Goal: Task Accomplishment & Management: Complete application form

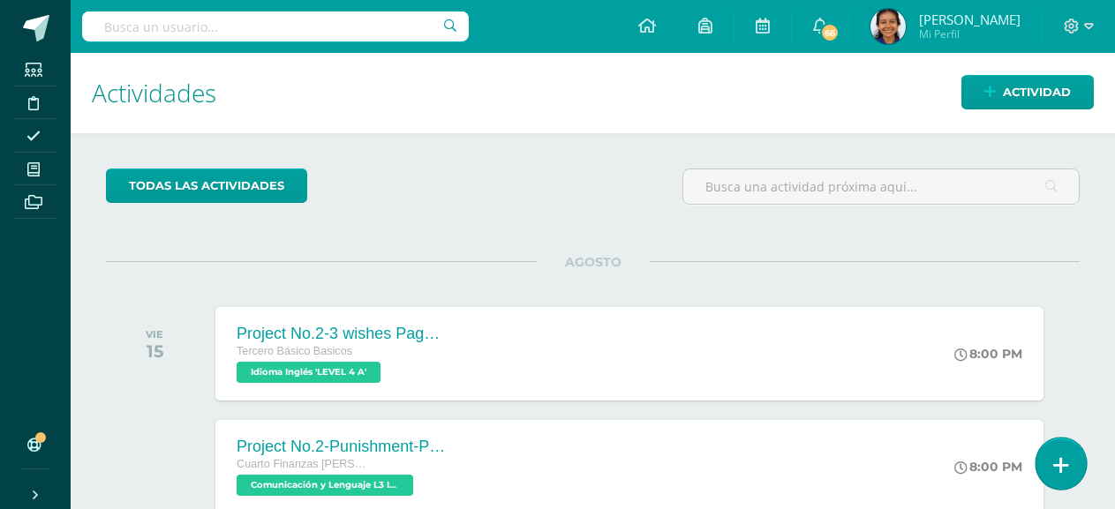
click at [1053, 478] on link at bounding box center [1061, 463] width 50 height 51
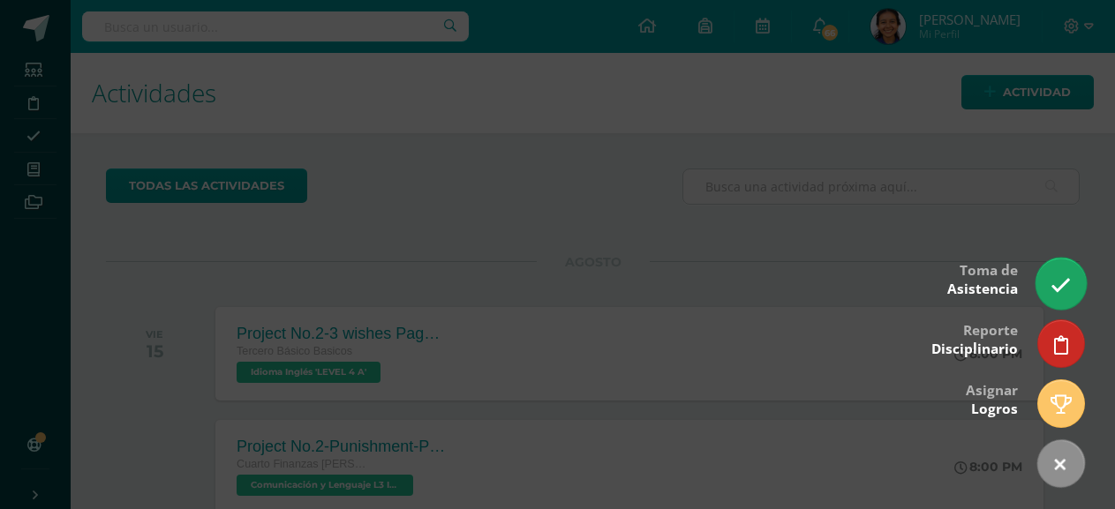
click at [1059, 278] on icon at bounding box center [1061, 285] width 20 height 20
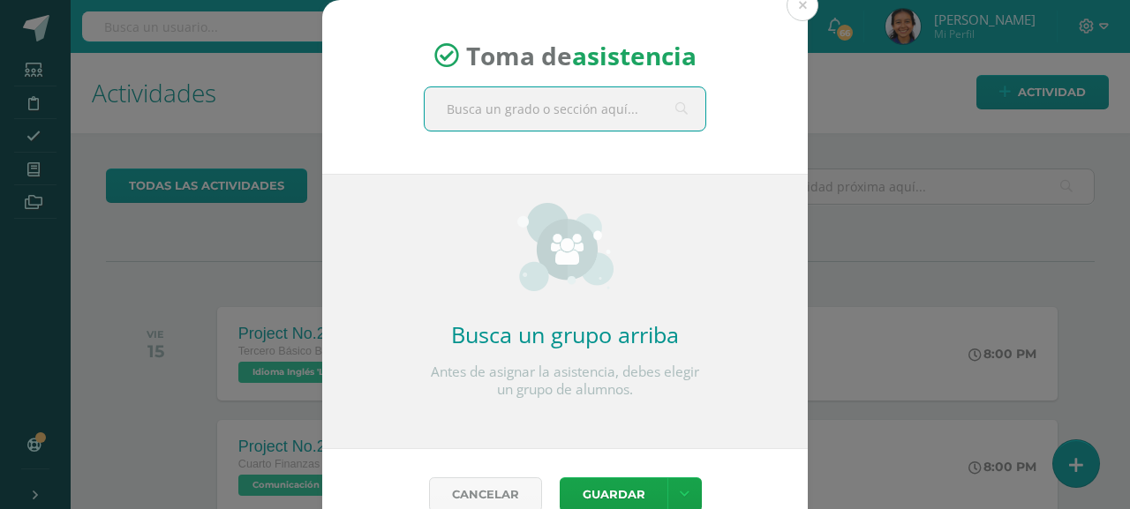
click at [501, 112] on input "text" at bounding box center [565, 108] width 281 height 43
click at [472, 78] on div "Toma de asistencia" at bounding box center [565, 87] width 486 height 174
click at [467, 133] on div "Toma de asistencia" at bounding box center [565, 87] width 486 height 174
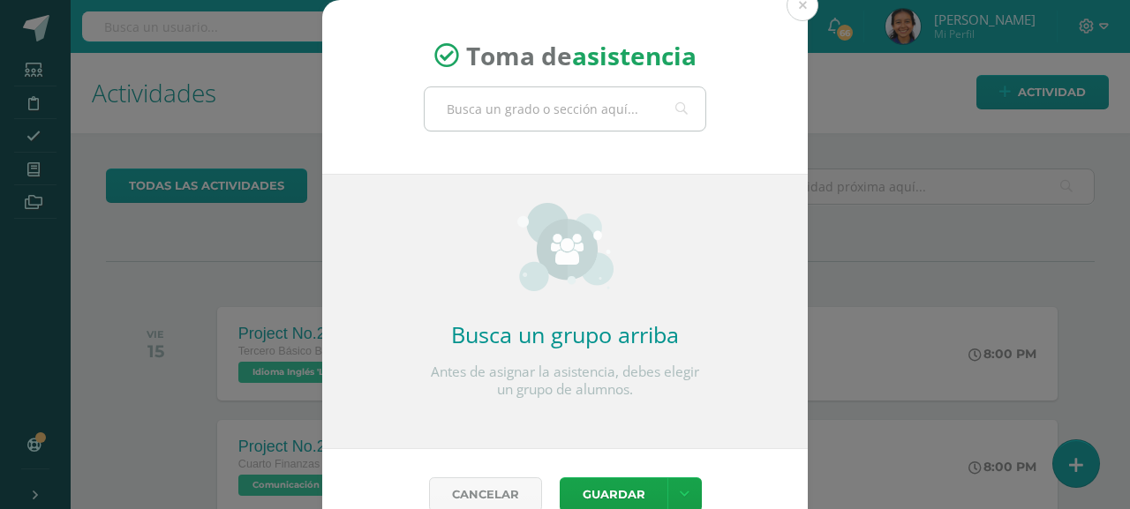
click at [458, 118] on input "text" at bounding box center [565, 108] width 281 height 43
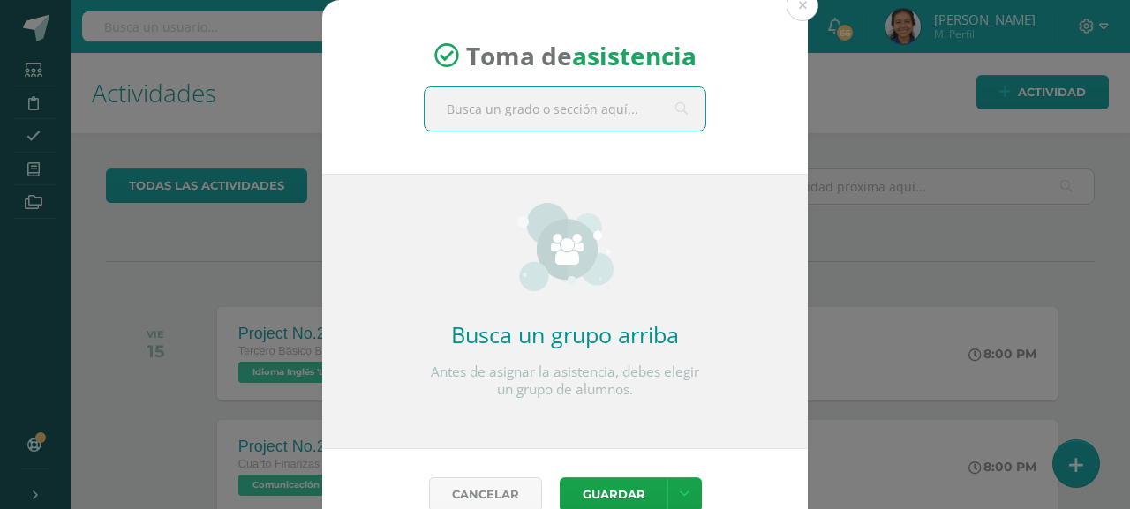
click at [489, 108] on input "text" at bounding box center [565, 108] width 281 height 43
type input "ter"
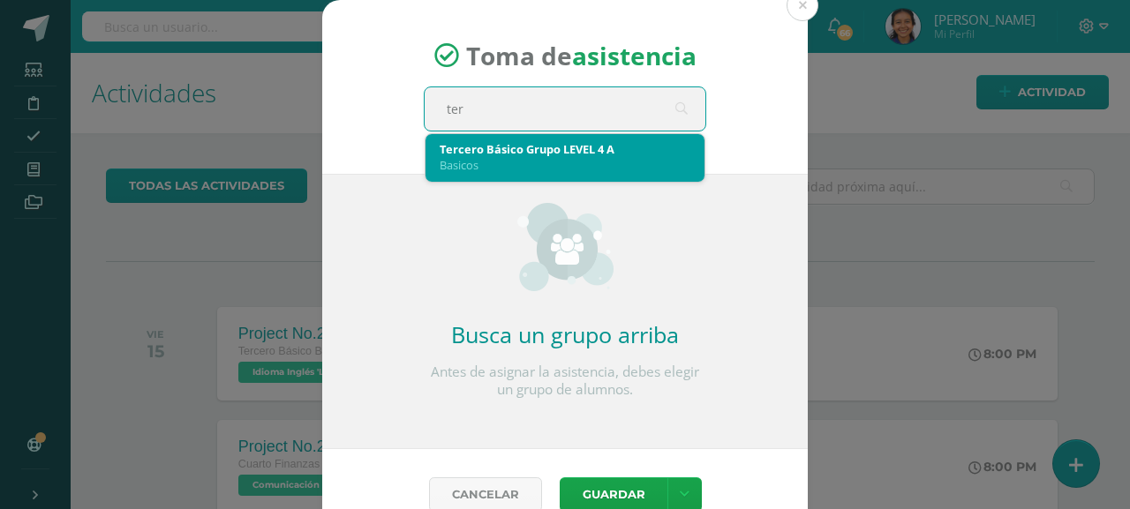
click at [486, 162] on div "Basicos" at bounding box center [565, 165] width 251 height 16
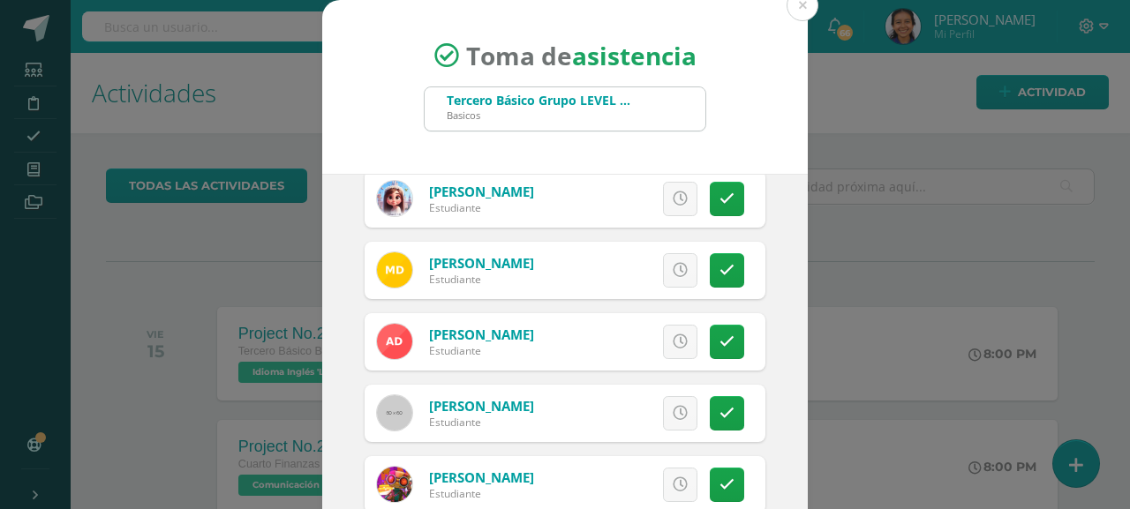
scroll to position [441, 0]
click at [675, 344] on div "Excusa Detalles sobre excusa: Añadir excusa a todas las inasistencias del día C…" at bounding box center [638, 341] width 254 height 57
click at [667, 341] on link at bounding box center [680, 341] width 34 height 34
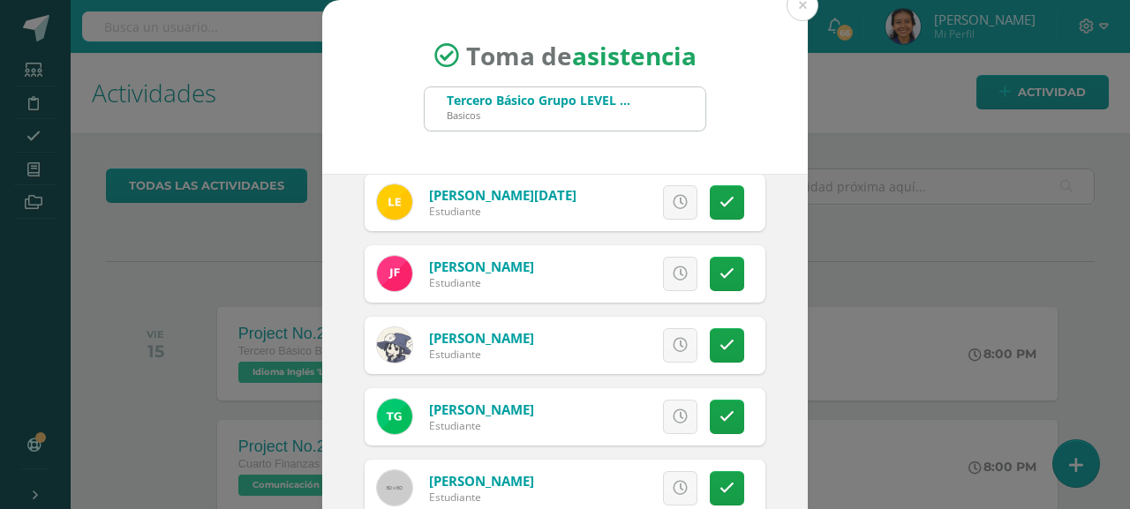
scroll to position [883, 0]
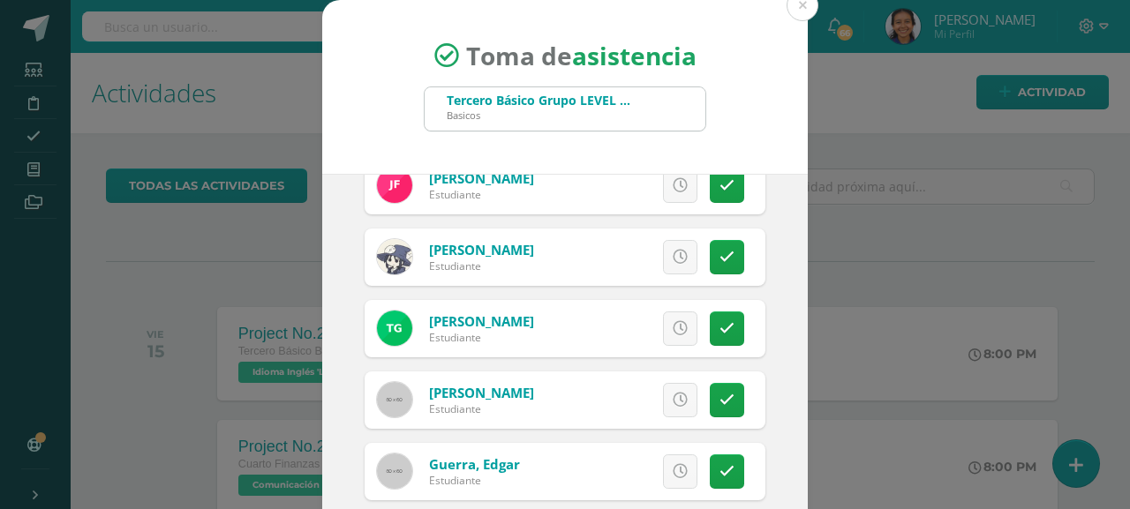
click at [665, 337] on link at bounding box center [680, 329] width 34 height 34
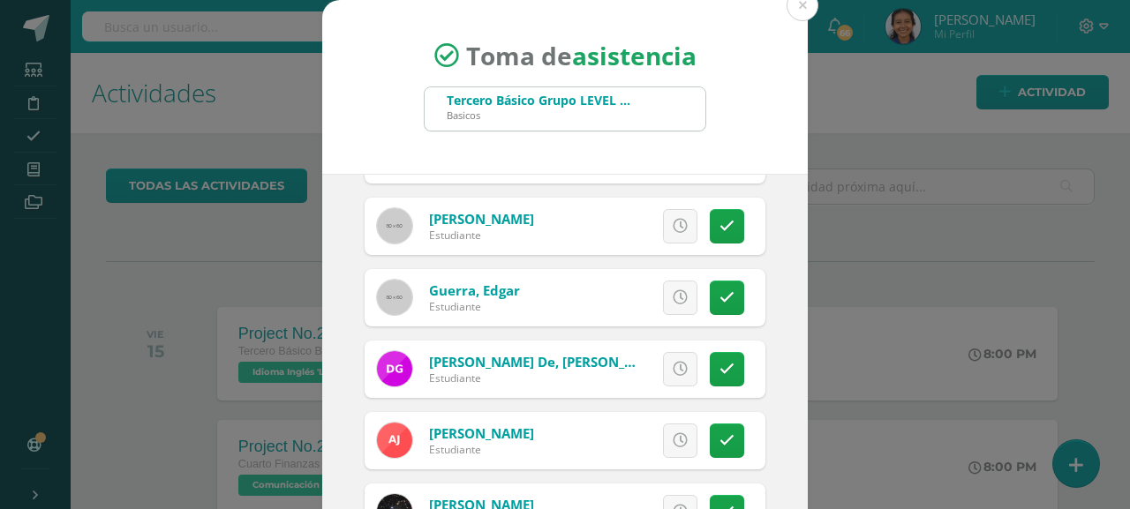
scroll to position [1060, 0]
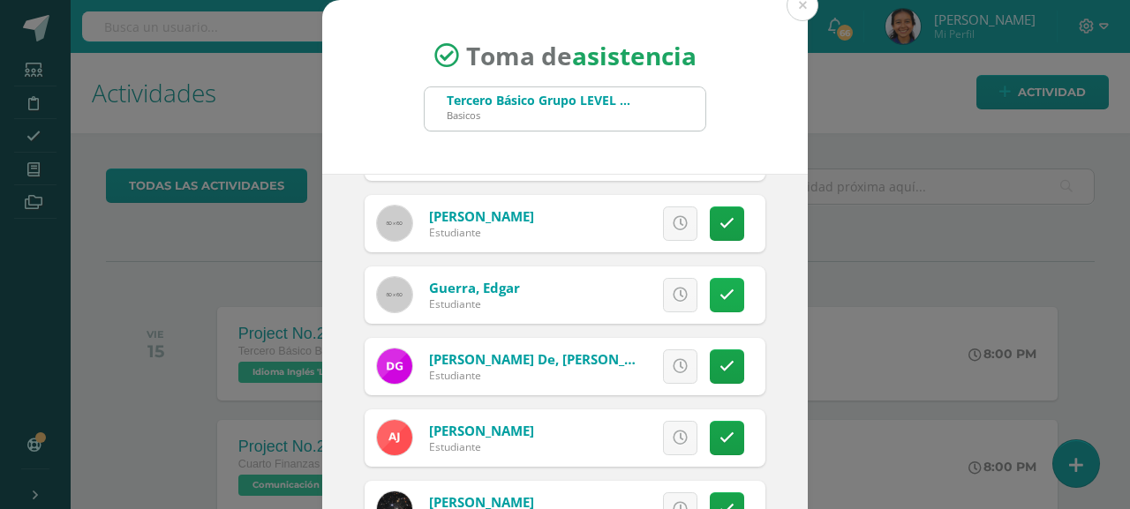
click at [720, 292] on icon at bounding box center [727, 295] width 15 height 15
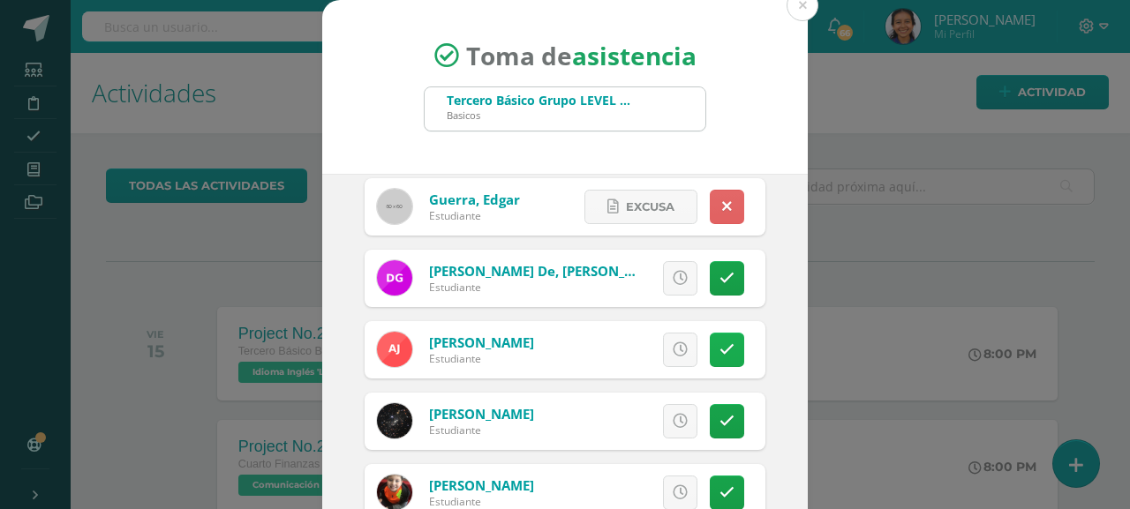
click at [714, 355] on link at bounding box center [727, 350] width 34 height 34
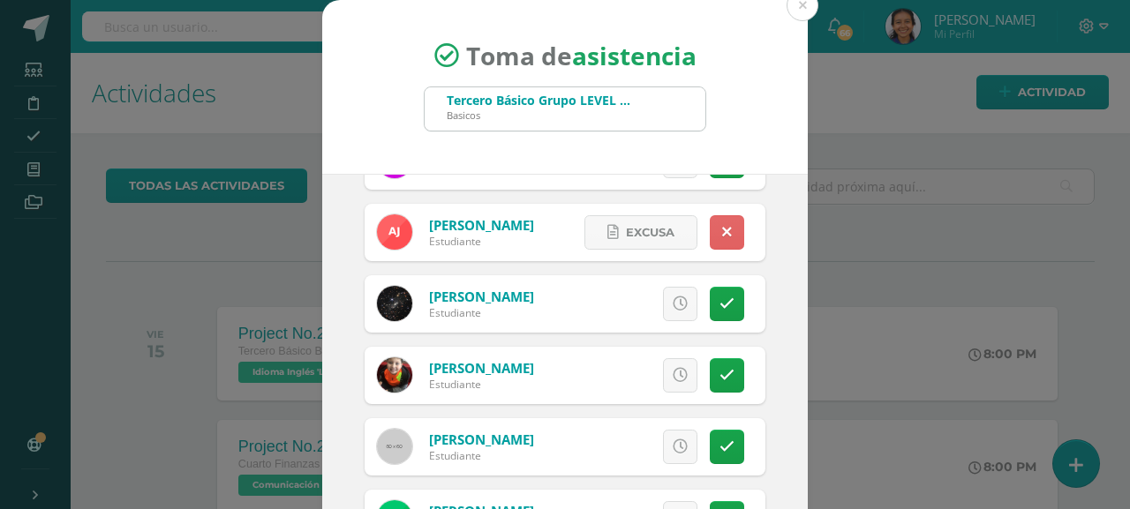
scroll to position [158, 0]
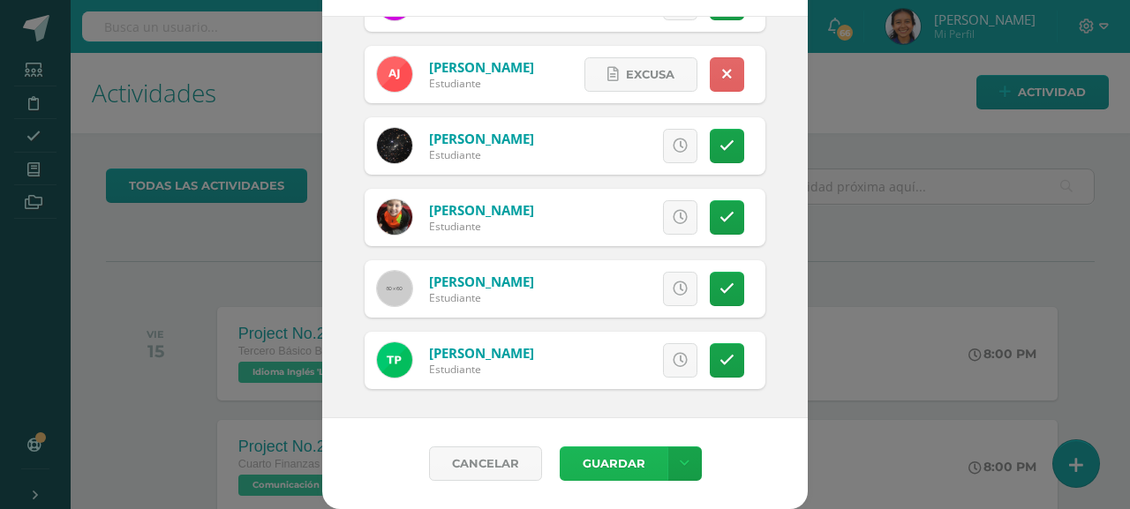
click at [588, 472] on button "Guardar" at bounding box center [614, 464] width 108 height 34
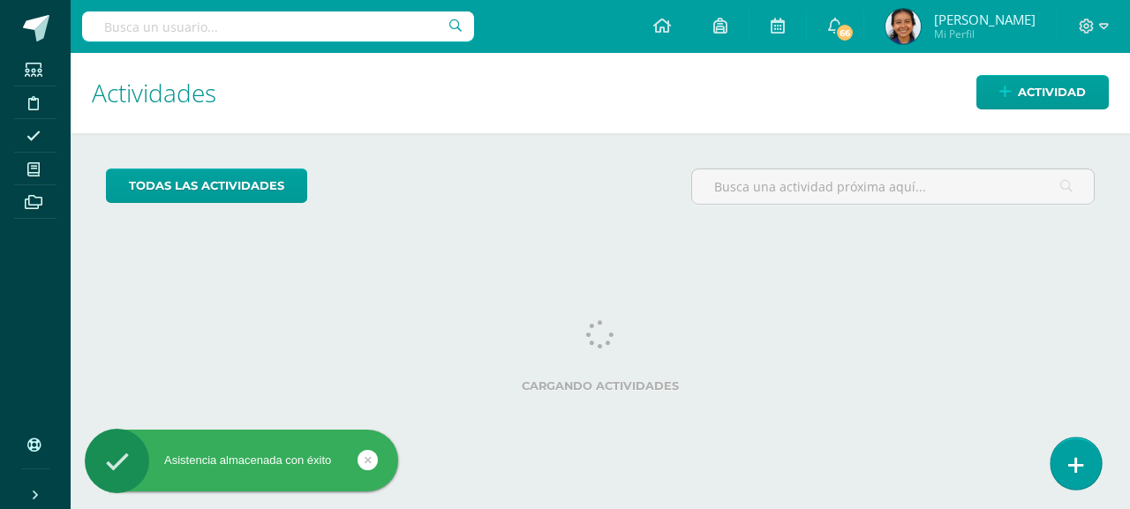
click at [1065, 461] on link at bounding box center [1076, 463] width 50 height 51
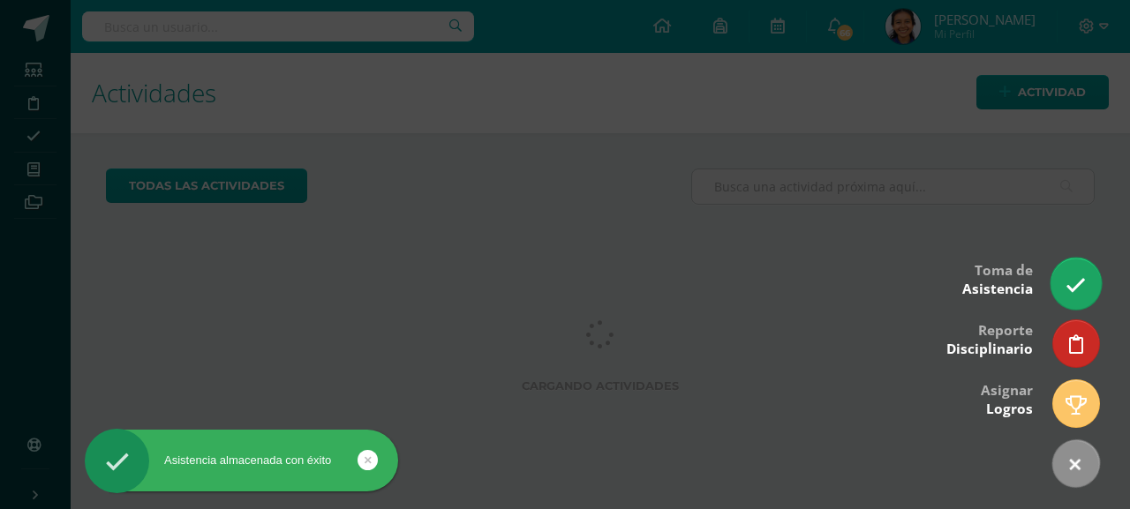
click at [1060, 297] on link at bounding box center [1076, 283] width 50 height 51
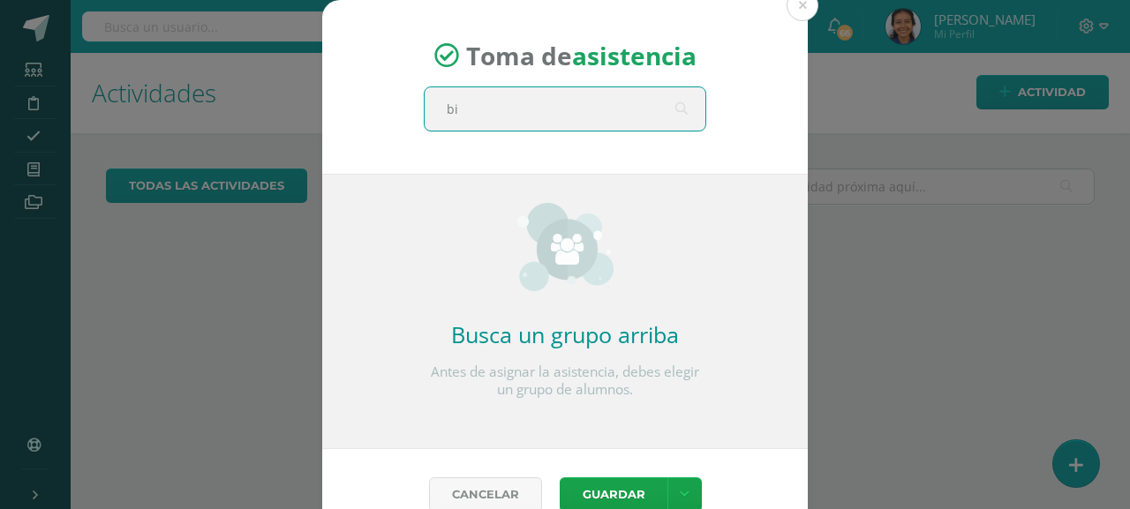
type input "bio"
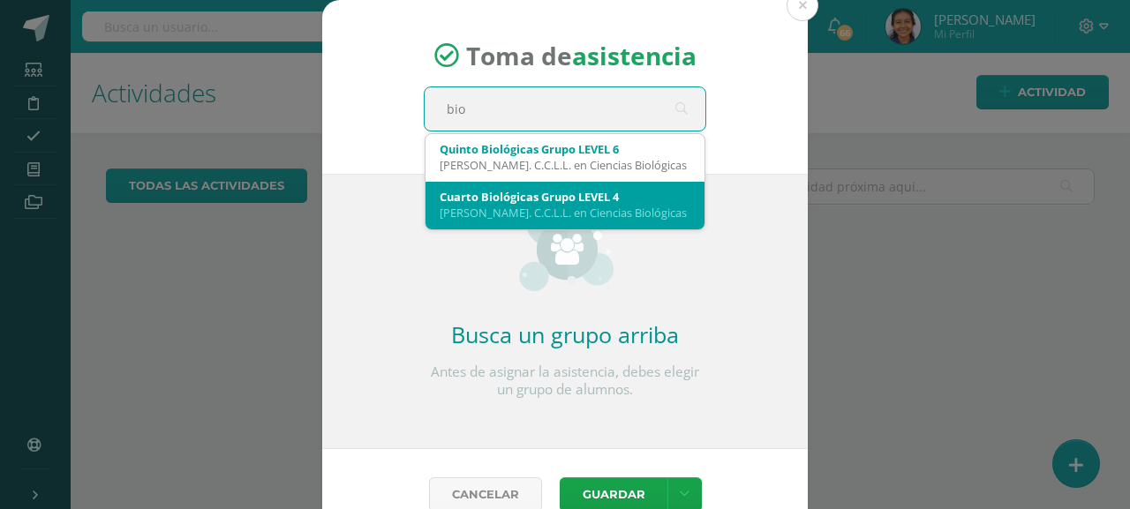
click at [528, 197] on div "Cuarto Biológicas Grupo LEVEL 4" at bounding box center [565, 197] width 251 height 16
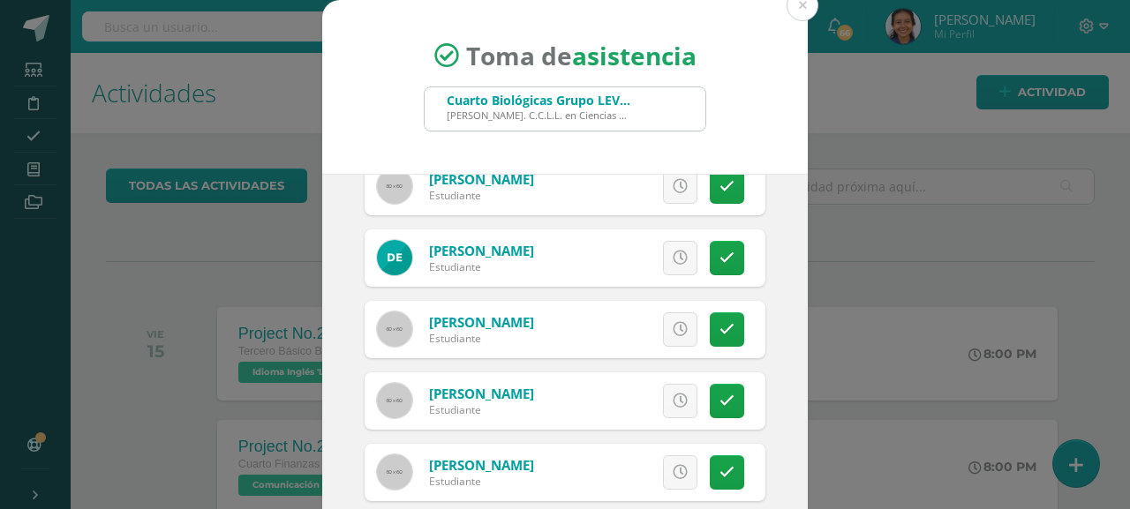
scroll to position [336, 0]
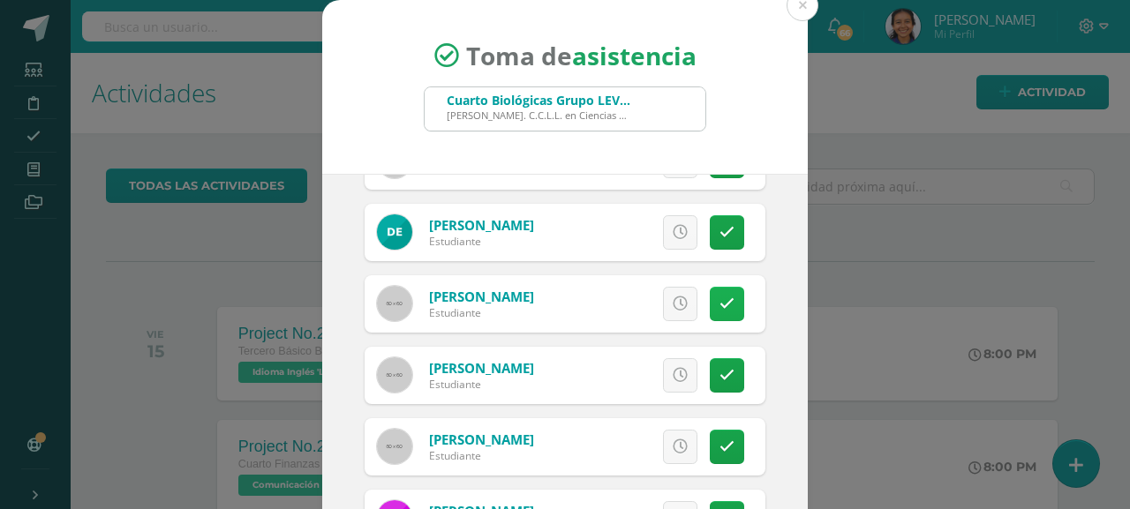
click at [720, 298] on icon at bounding box center [727, 304] width 15 height 15
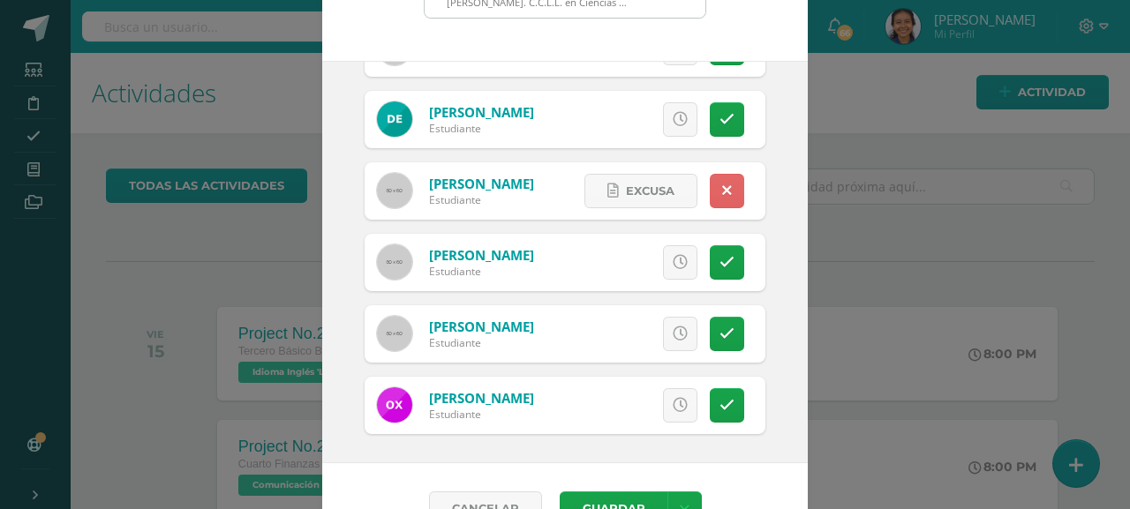
scroll to position [158, 0]
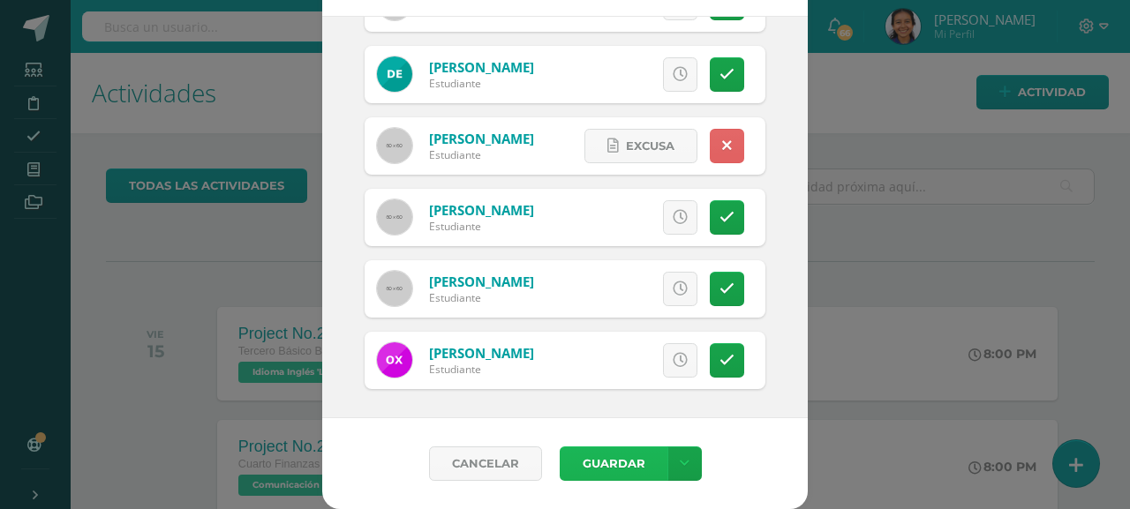
click at [596, 448] on button "Guardar" at bounding box center [614, 464] width 108 height 34
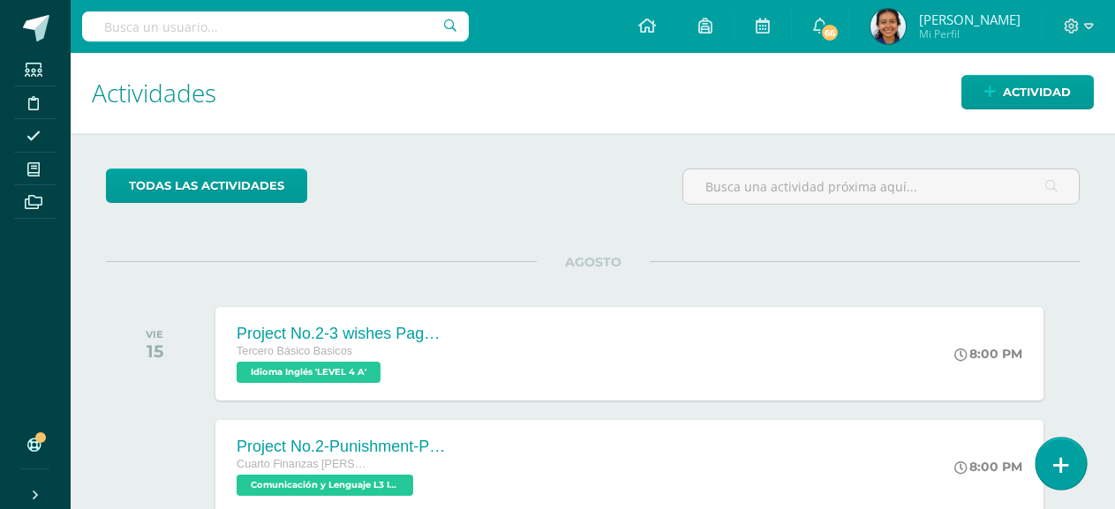
click at [1079, 471] on link at bounding box center [1061, 463] width 50 height 51
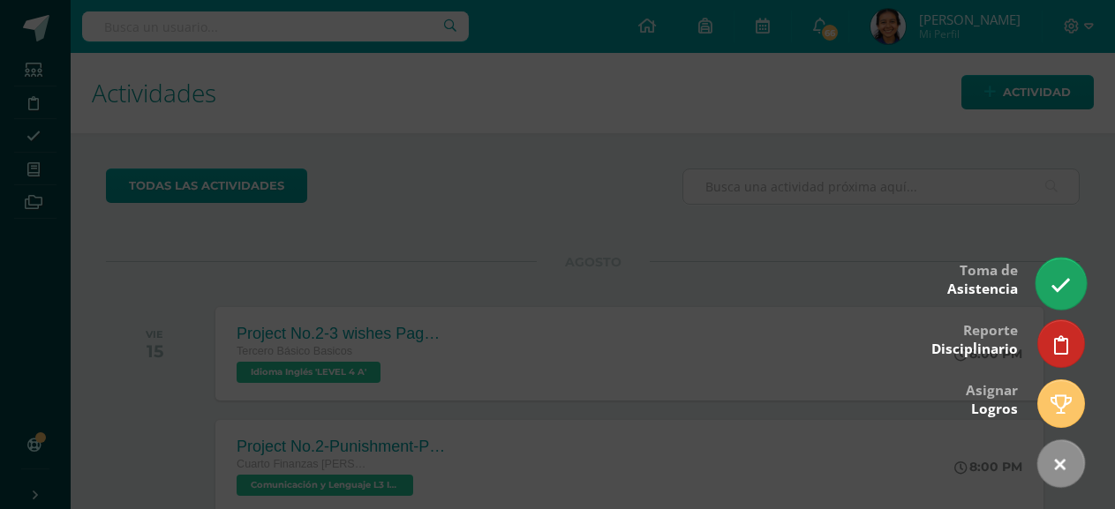
click at [1064, 266] on link at bounding box center [1061, 283] width 50 height 51
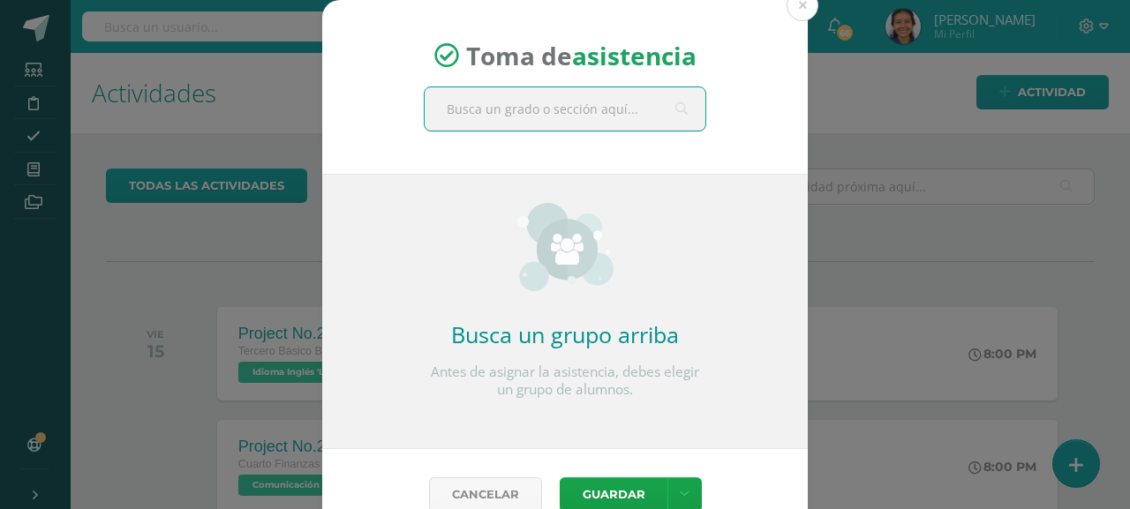
click at [609, 105] on input "text" at bounding box center [565, 108] width 281 height 43
type input "diseño"
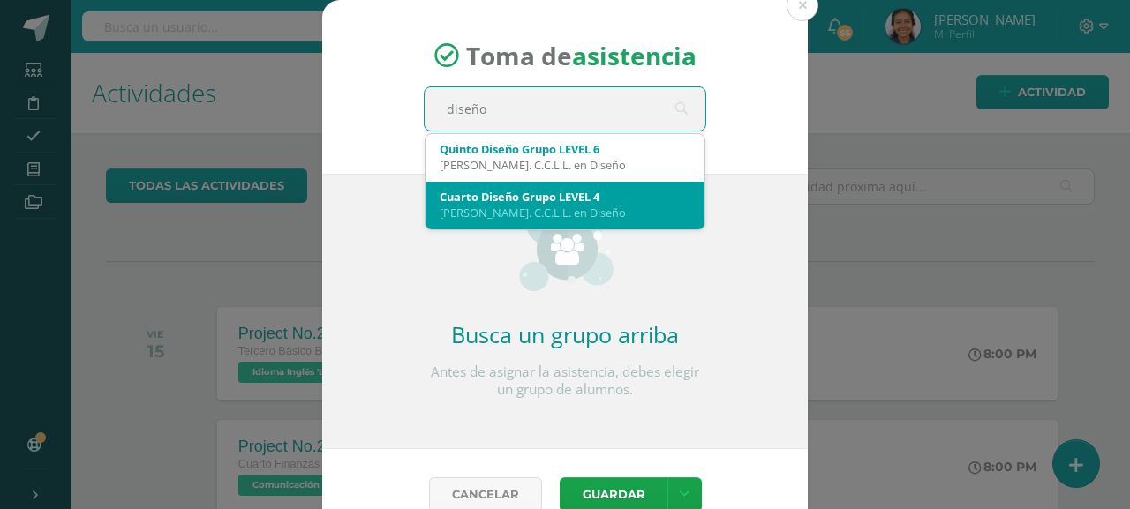
click at [550, 206] on div "Bach. C.C.L.L. en Diseño" at bounding box center [565, 213] width 251 height 16
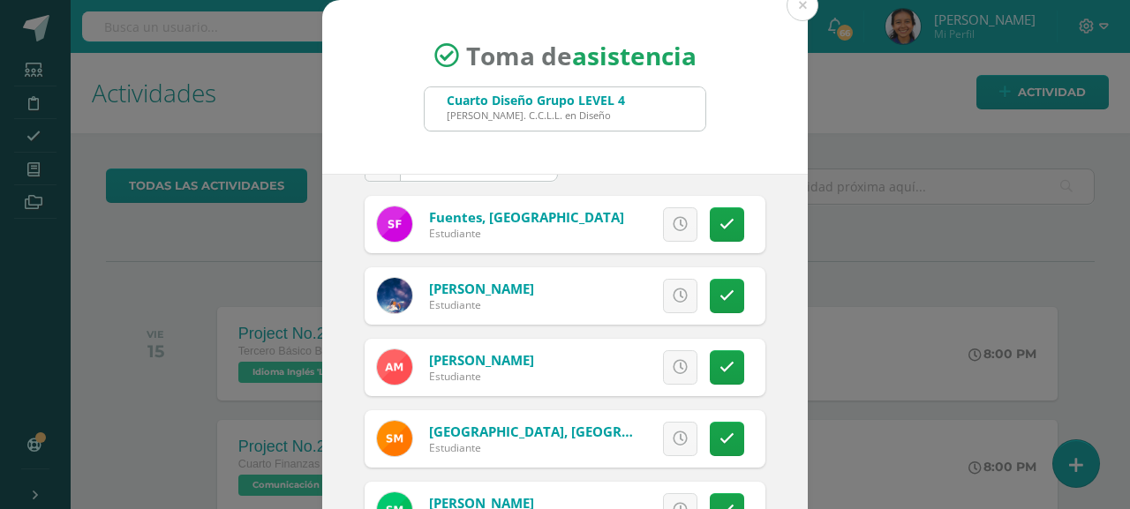
scroll to position [88, 0]
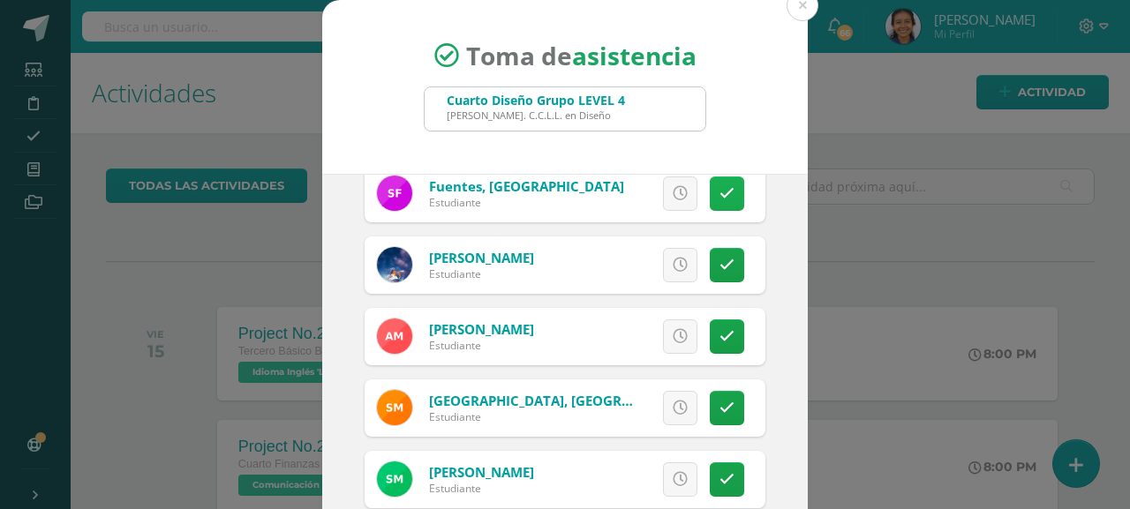
click at [710, 203] on link at bounding box center [727, 194] width 34 height 34
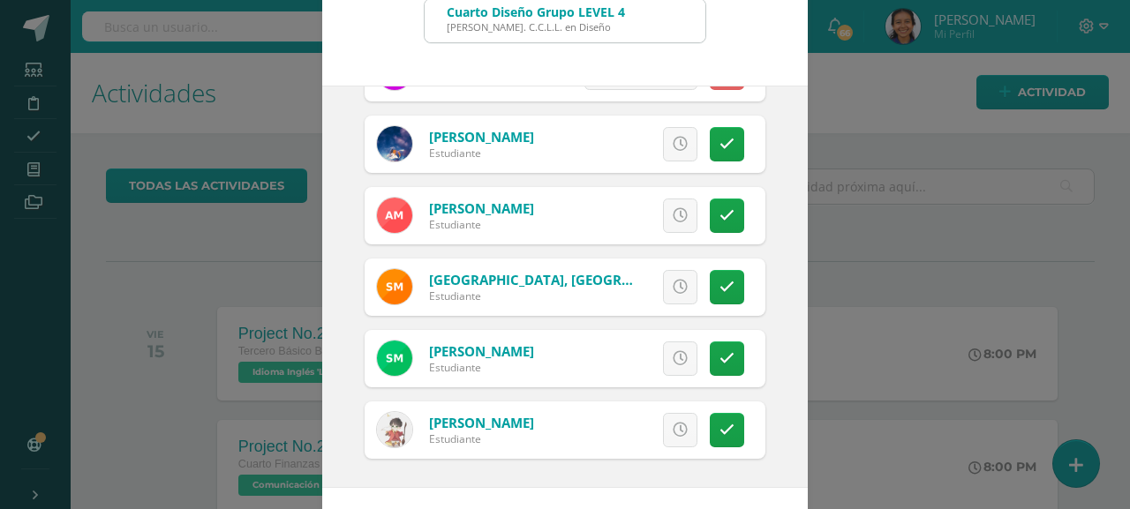
scroll to position [158, 0]
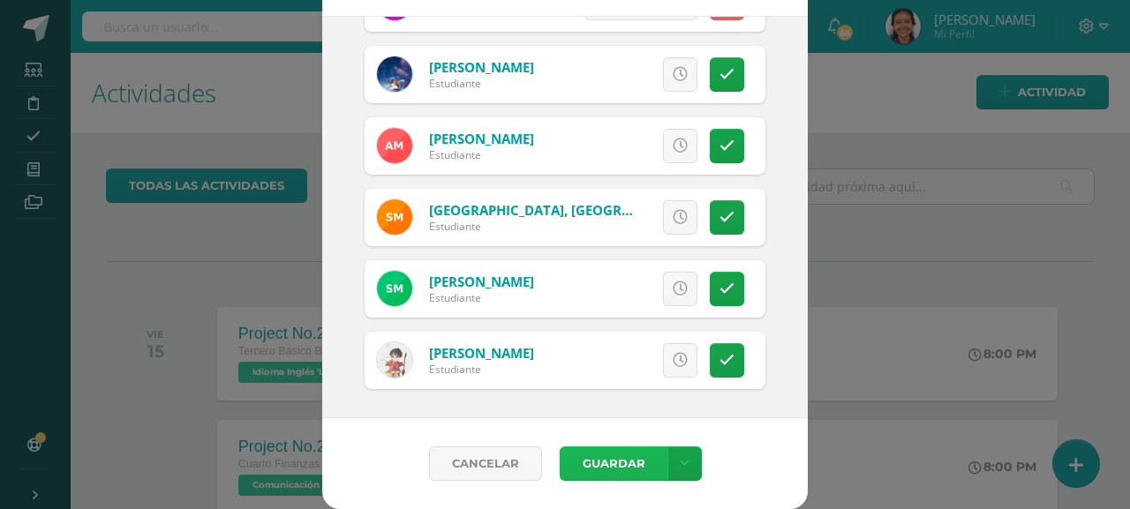
click at [605, 479] on button "Guardar" at bounding box center [614, 464] width 108 height 34
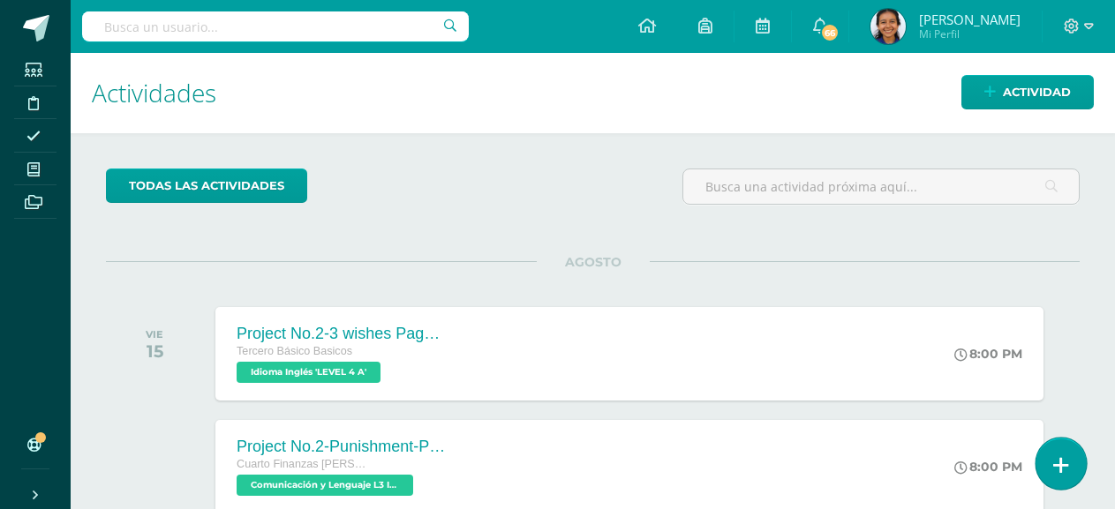
click at [1072, 475] on link at bounding box center [1061, 463] width 50 height 51
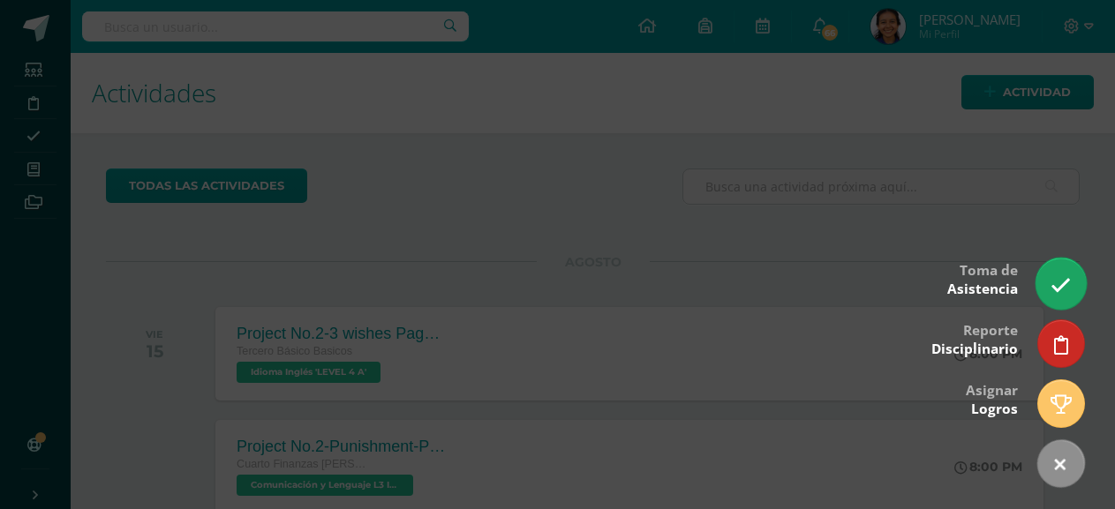
click at [1060, 279] on icon at bounding box center [1061, 285] width 20 height 20
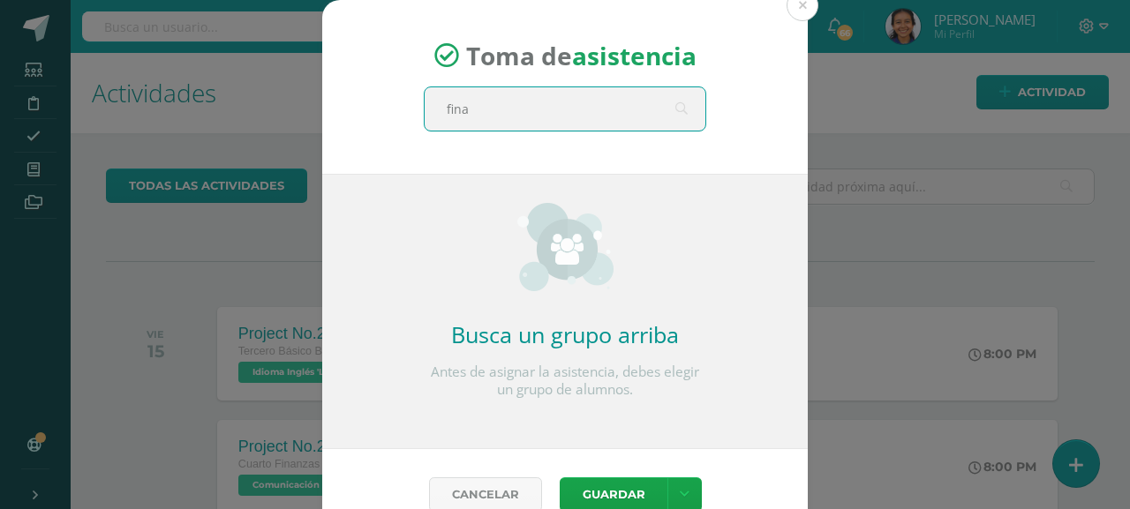
type input "finan"
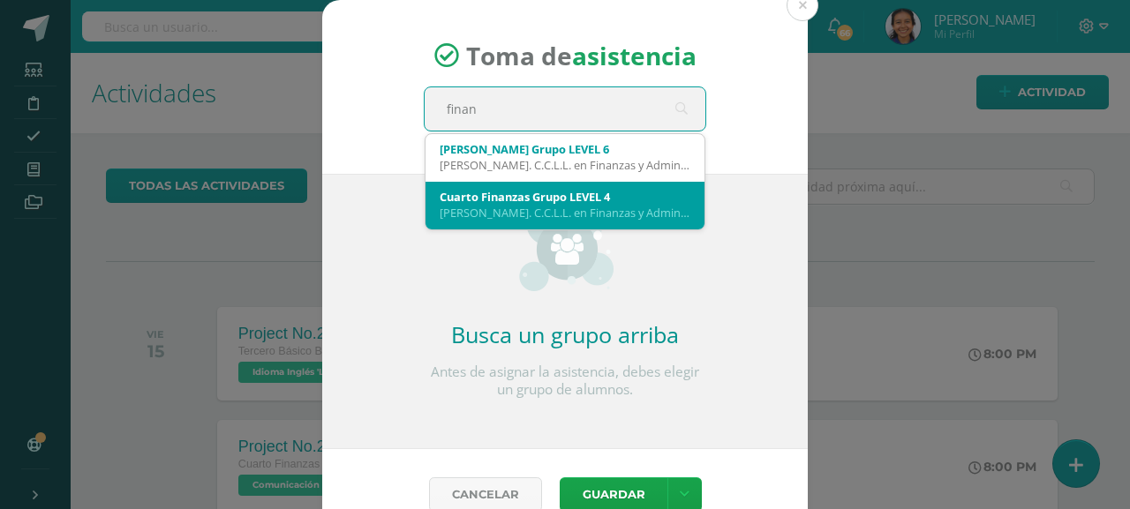
click at [476, 189] on div "Cuarto Finanzas Grupo LEVEL 4" at bounding box center [565, 197] width 251 height 16
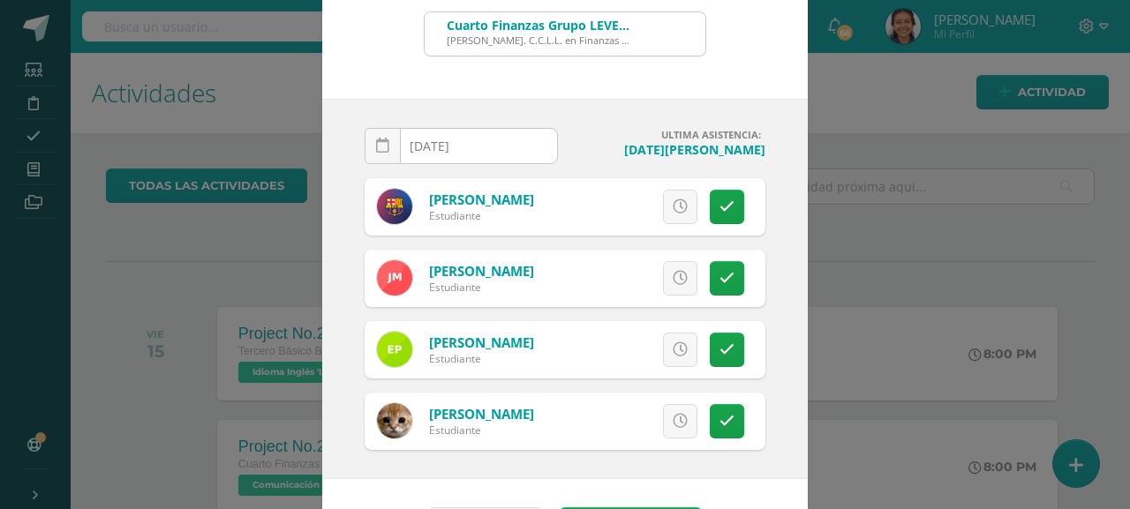
scroll to position [136, 0]
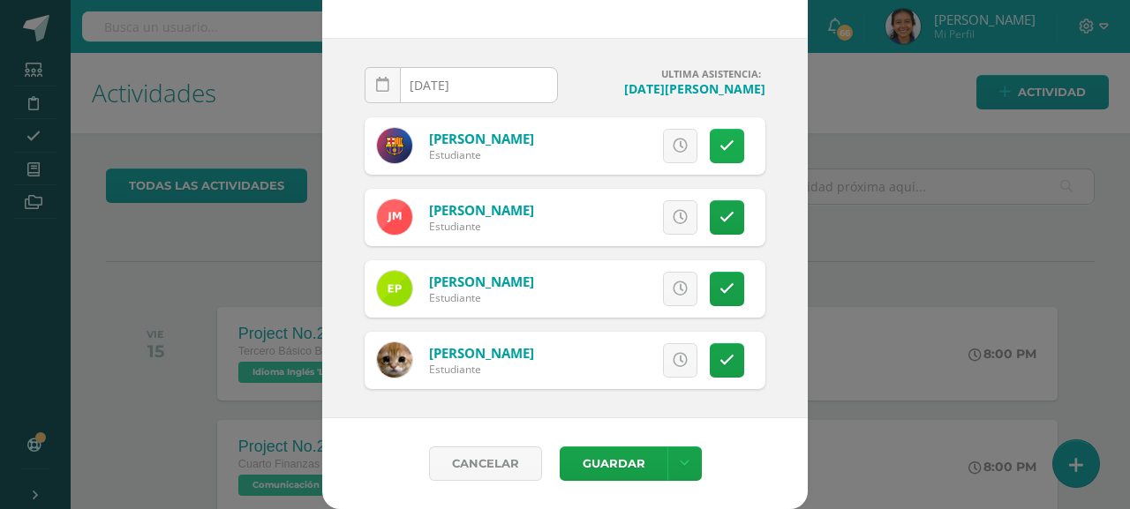
click at [717, 155] on link at bounding box center [727, 146] width 34 height 34
click at [720, 215] on icon at bounding box center [727, 217] width 15 height 15
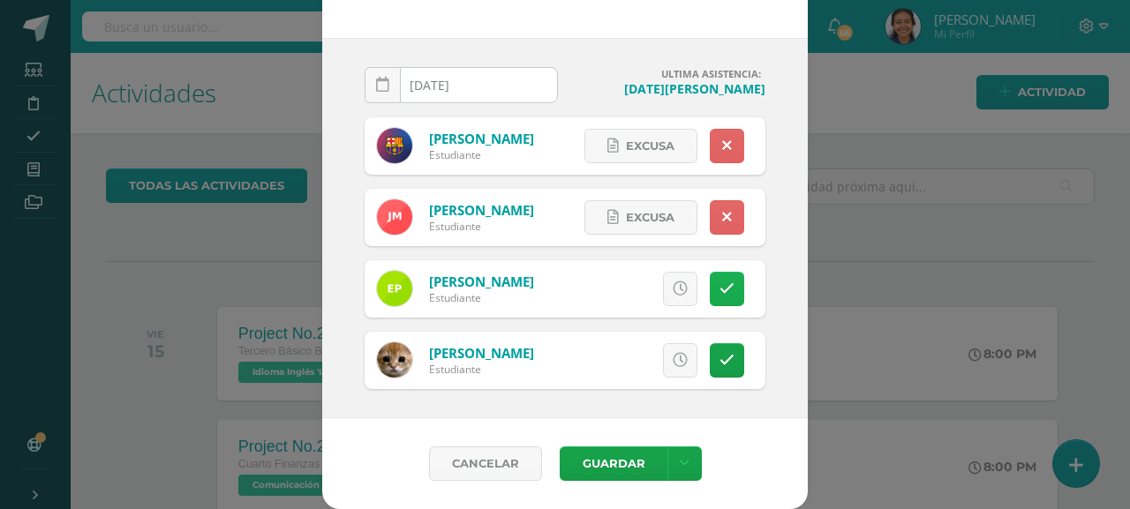
click at [710, 294] on link at bounding box center [727, 289] width 34 height 34
drag, startPoint x: 709, startPoint y: 366, endPoint x: 667, endPoint y: 238, distance: 134.9
click at [710, 366] on link at bounding box center [727, 360] width 34 height 34
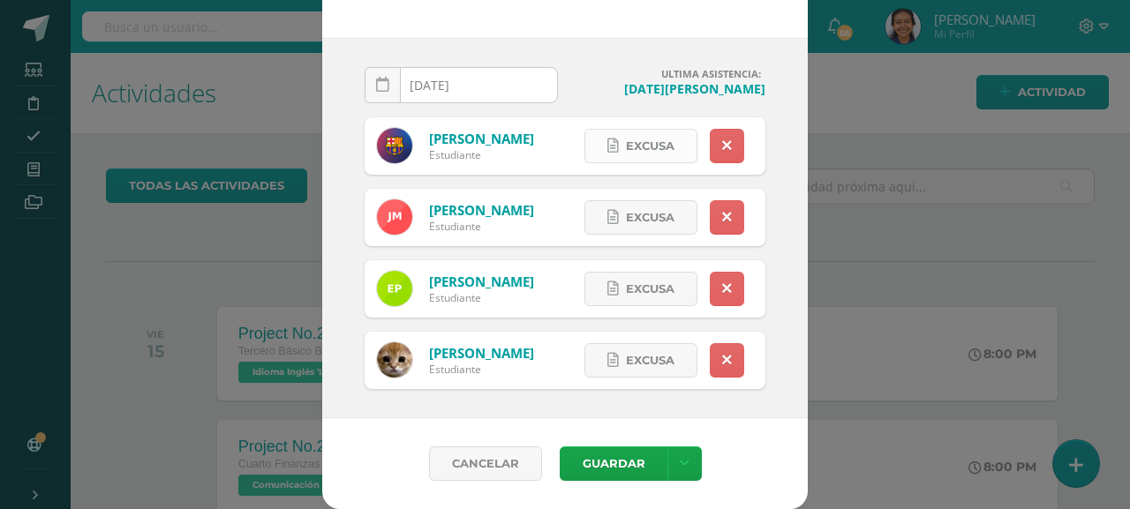
click at [640, 147] on span "Excusa" at bounding box center [650, 146] width 49 height 33
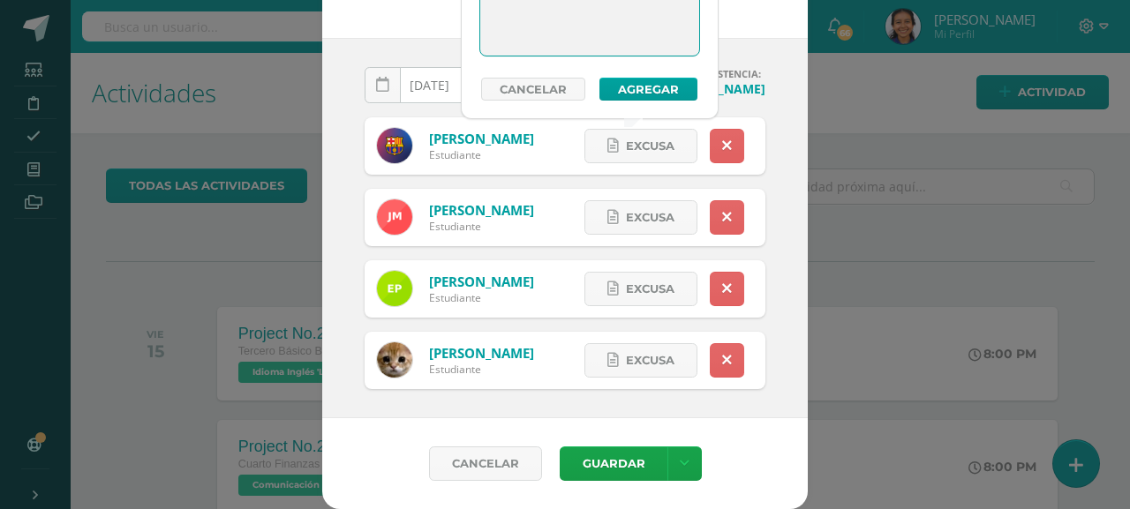
click at [532, 33] on textarea at bounding box center [589, 11] width 219 height 88
drag, startPoint x: 557, startPoint y: 11, endPoint x: 491, endPoint y: -26, distance: 75.5
click at [491, 0] on html "Toma de asistencia Cuarto Finanzas Grupo LEVEL 4 Bach. C.C.L.L. en Finanzas y A…" at bounding box center [565, 254] width 1130 height 509
type textarea "Tallaje de uniforme de prácticas"
click at [635, 82] on button "Agregar" at bounding box center [649, 89] width 98 height 23
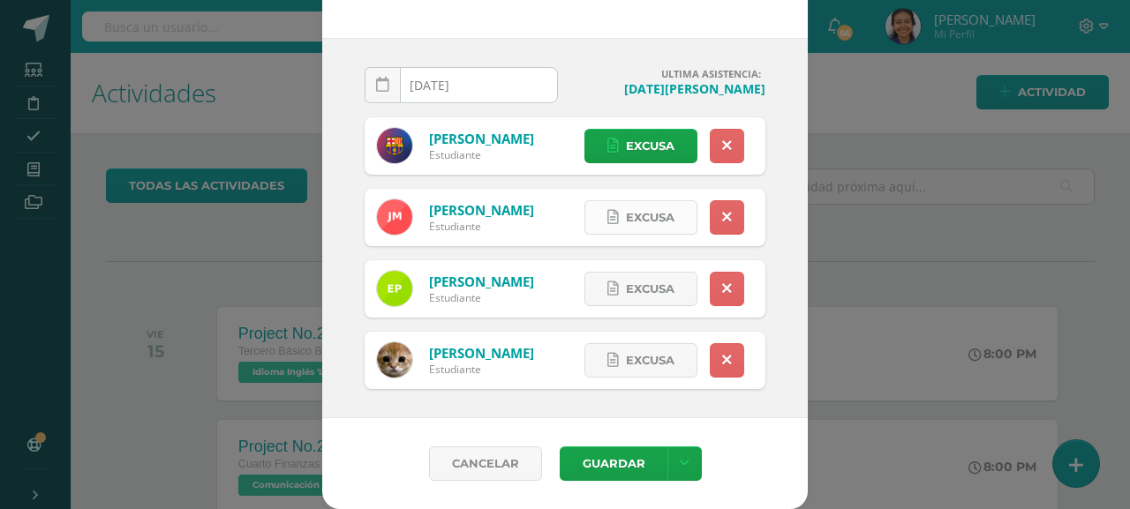
click at [607, 214] on icon at bounding box center [612, 217] width 11 height 15
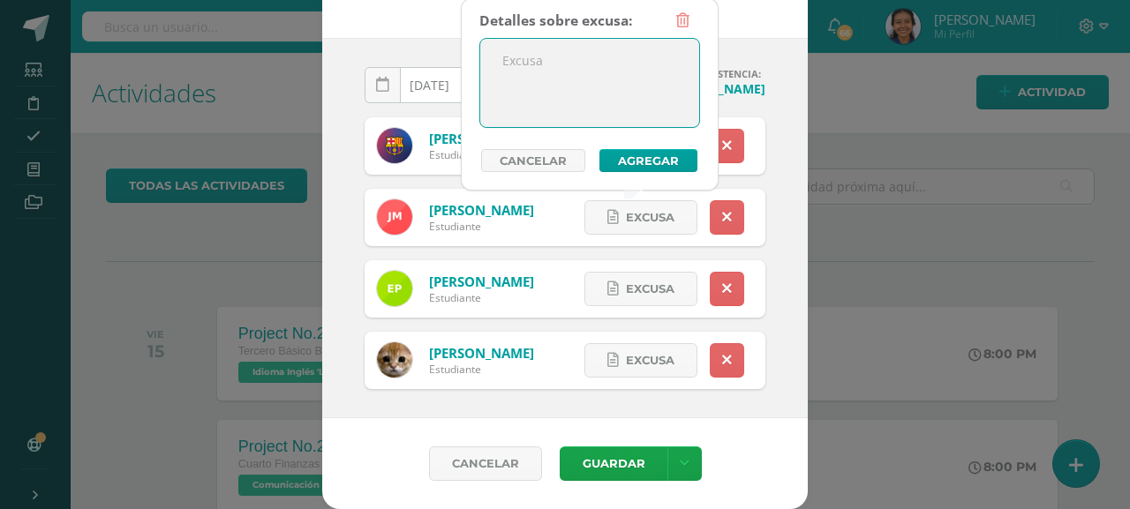
click at [581, 65] on textarea at bounding box center [589, 83] width 219 height 88
paste textarea "Tallaje de uniforme de prácticas"
type textarea "Tallaje de uniforme de prácticas"
click at [636, 162] on button "Agregar" at bounding box center [649, 160] width 98 height 23
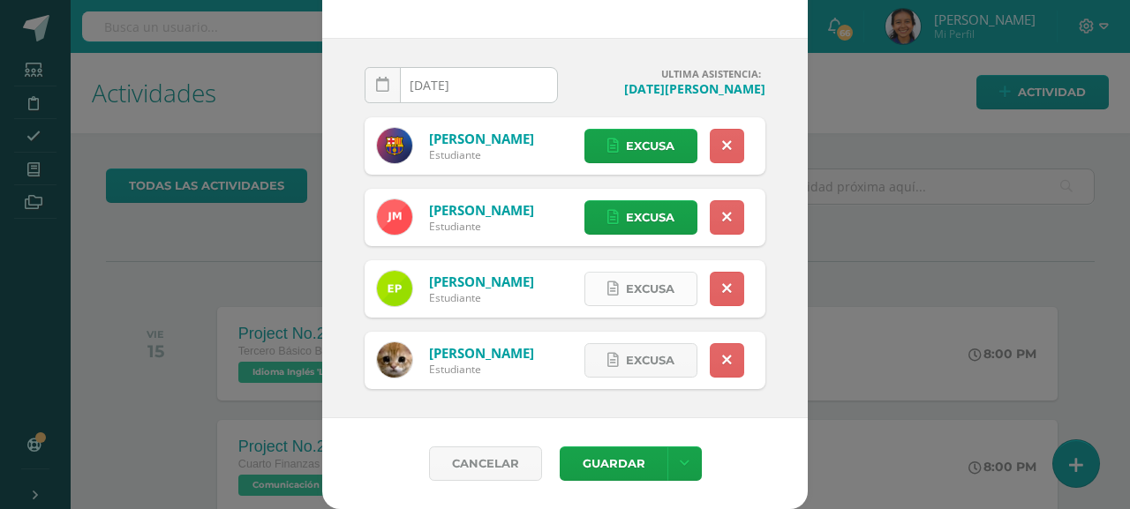
click at [607, 290] on icon at bounding box center [612, 289] width 11 height 15
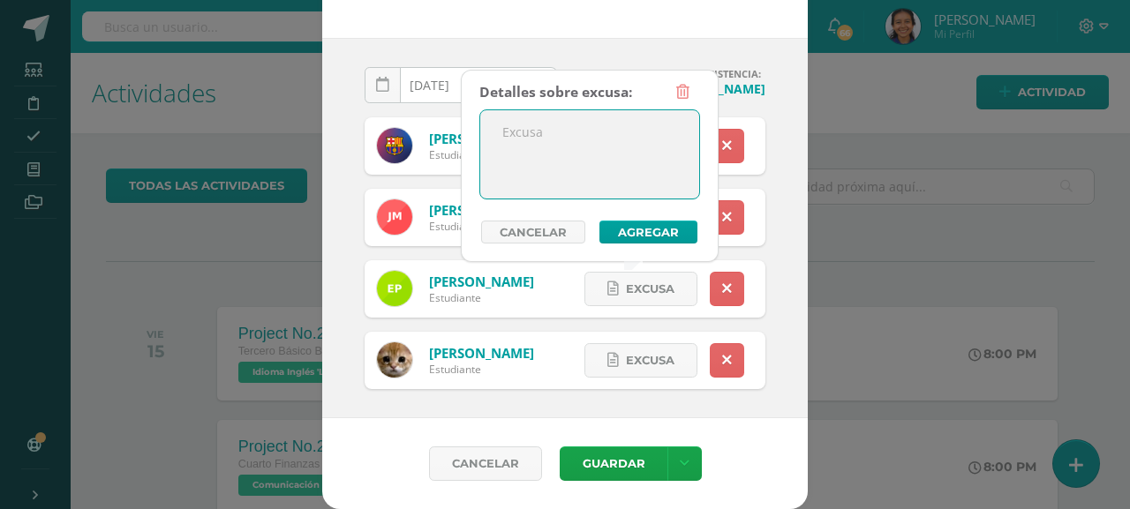
click at [611, 167] on textarea at bounding box center [589, 154] width 219 height 88
paste textarea "Tallaje de uniforme de prácticas"
type textarea "Tallaje de uniforme de prácticas"
click at [652, 237] on button "Agregar" at bounding box center [649, 232] width 98 height 23
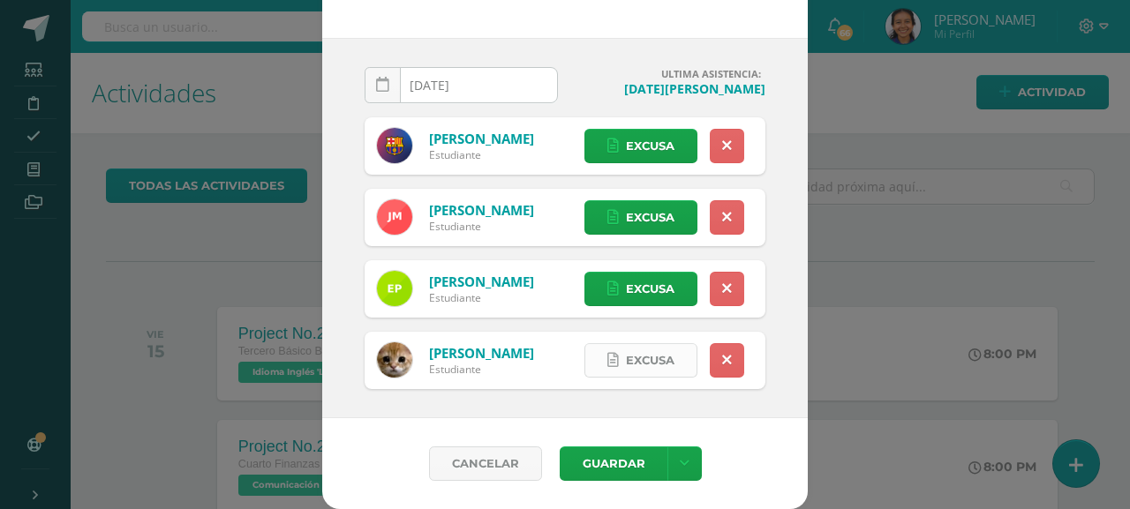
click at [626, 359] on span "Excusa" at bounding box center [650, 360] width 49 height 33
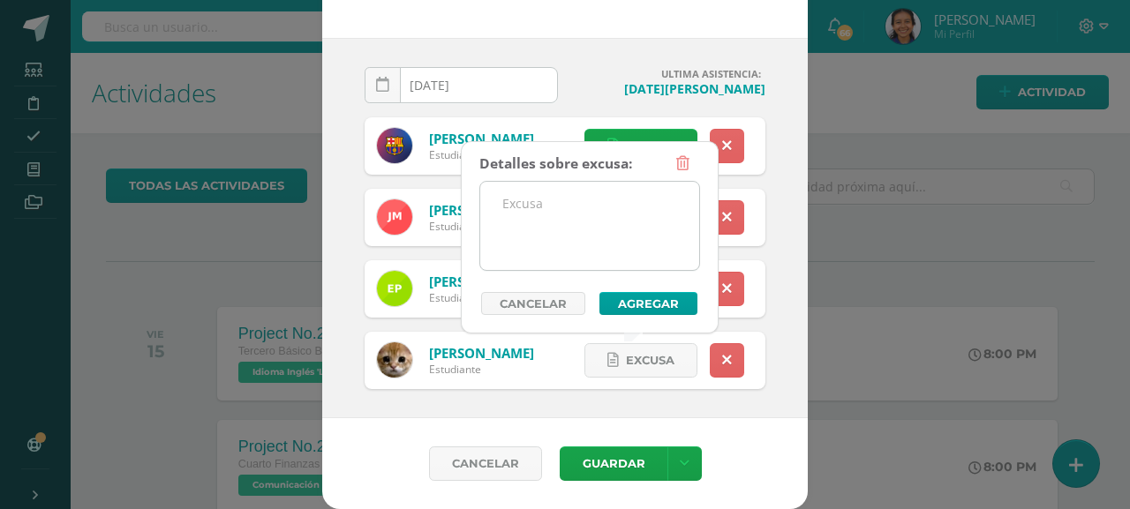
click at [613, 215] on textarea at bounding box center [589, 226] width 219 height 88
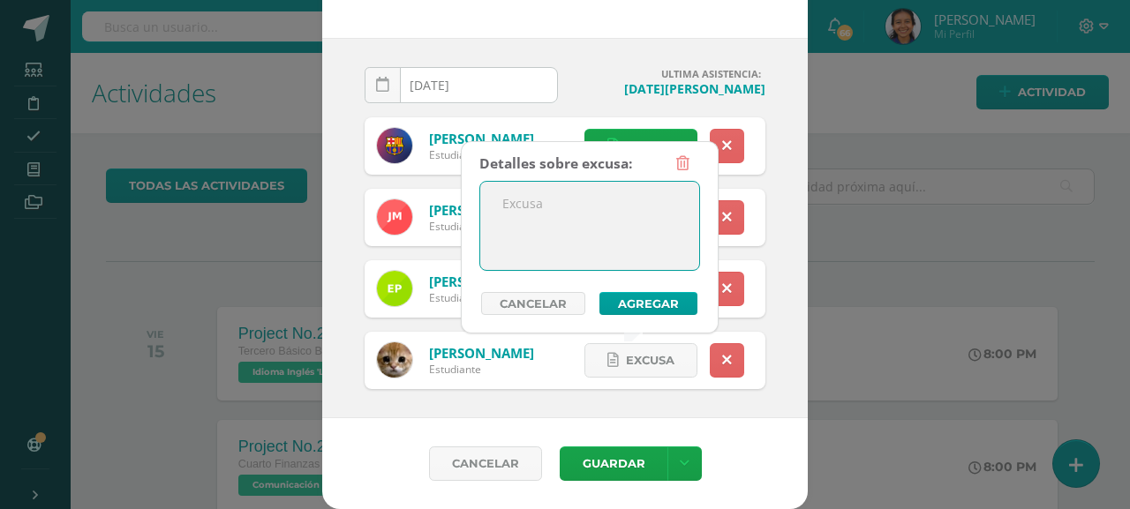
paste textarea "Tallaje de uniforme de prácticas"
type textarea "Tallaje de uniforme de prácticas"
click at [634, 298] on button "Agregar" at bounding box center [649, 303] width 98 height 23
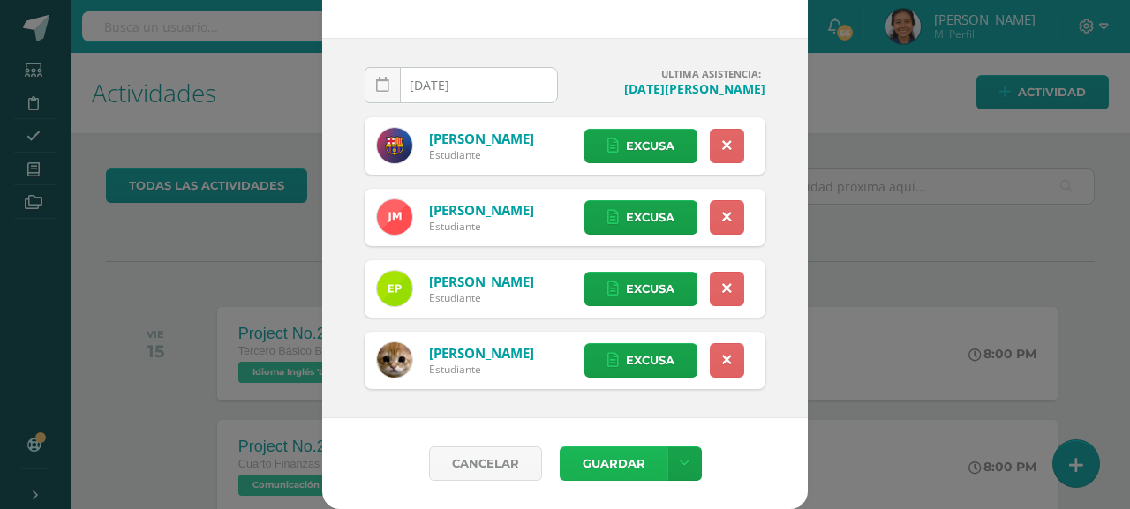
click at [628, 469] on button "Guardar" at bounding box center [614, 464] width 108 height 34
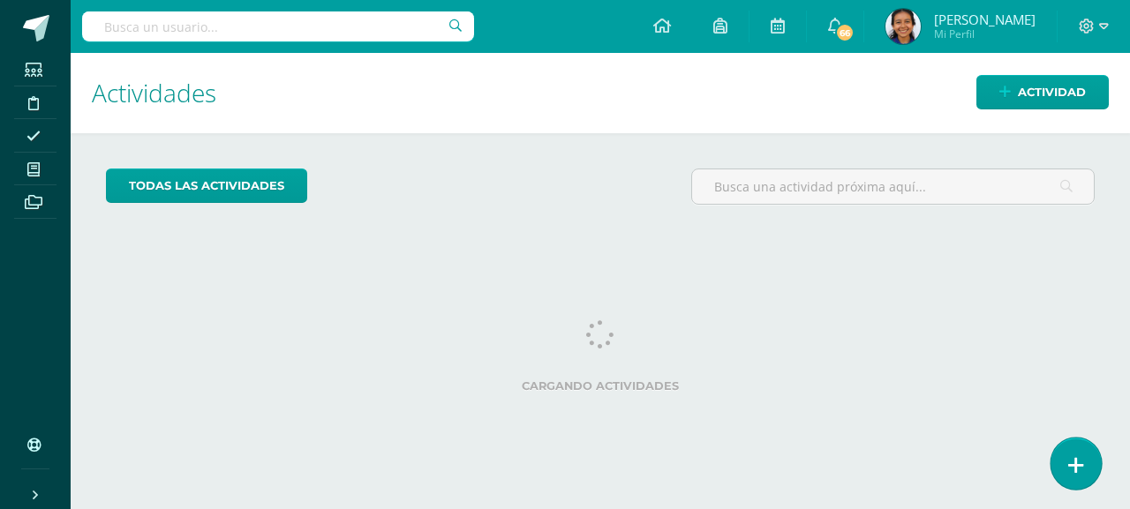
click at [1072, 463] on icon at bounding box center [1076, 466] width 16 height 20
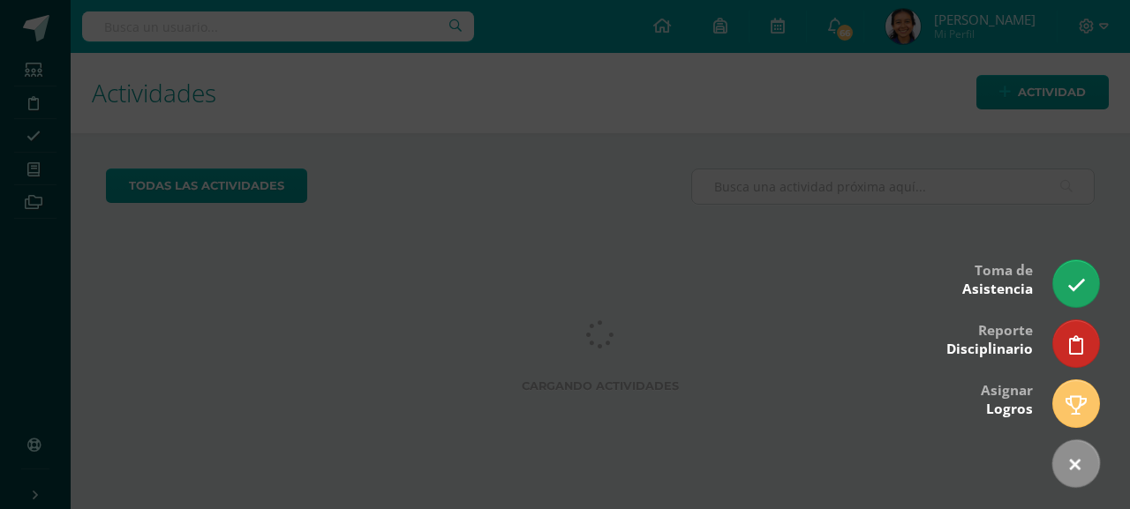
click at [1072, 294] on icon at bounding box center [1077, 285] width 19 height 19
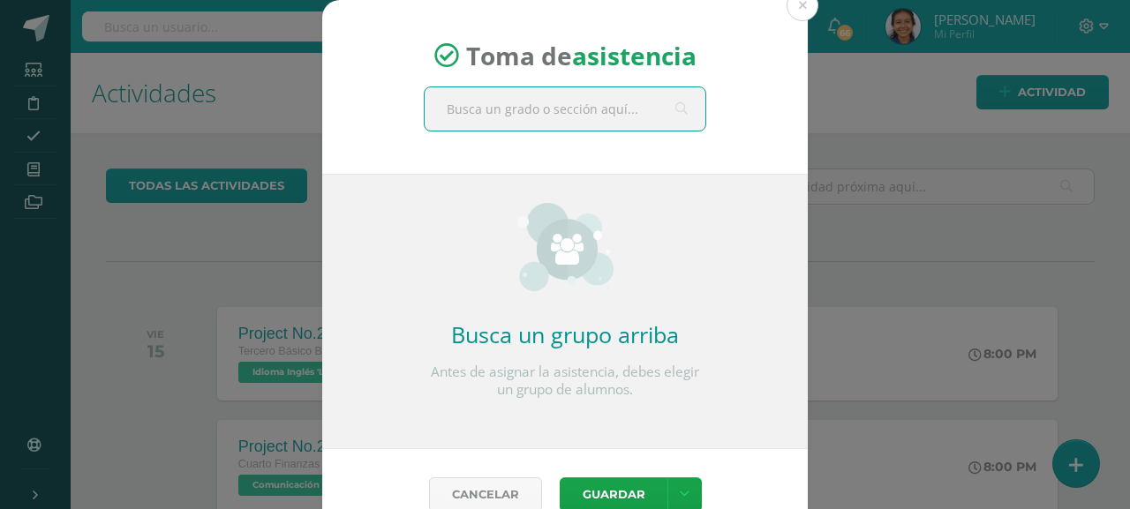
click at [508, 116] on input "text" at bounding box center [565, 108] width 281 height 43
type input "perito"
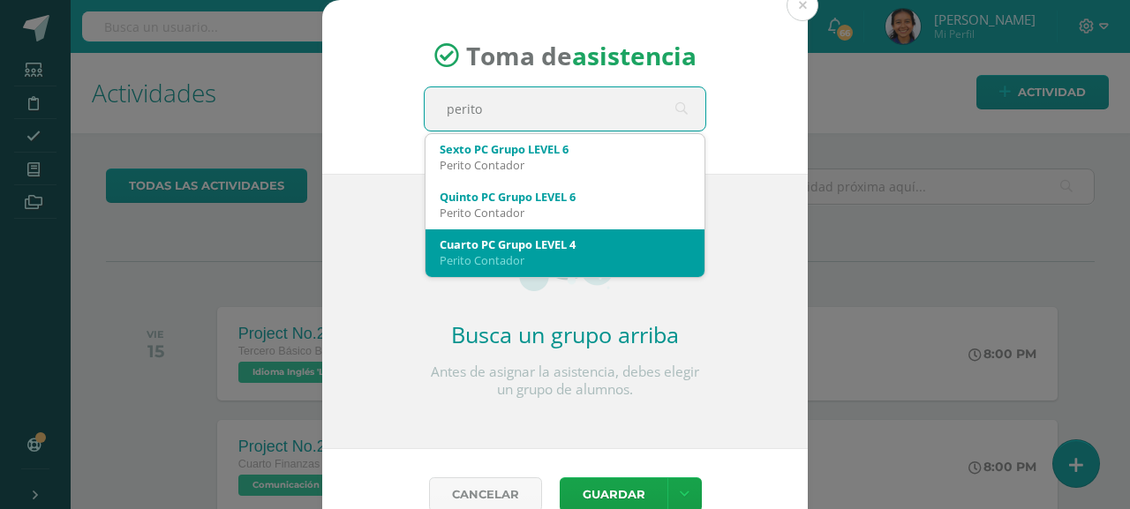
click at [477, 259] on div "Perito Contador" at bounding box center [565, 261] width 251 height 16
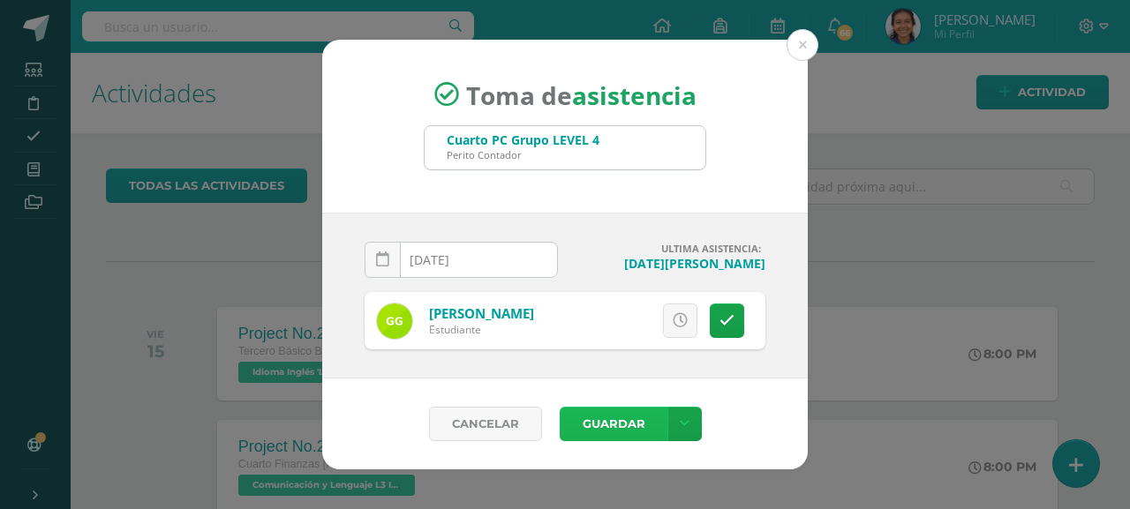
click at [575, 428] on button "Guardar" at bounding box center [614, 424] width 108 height 34
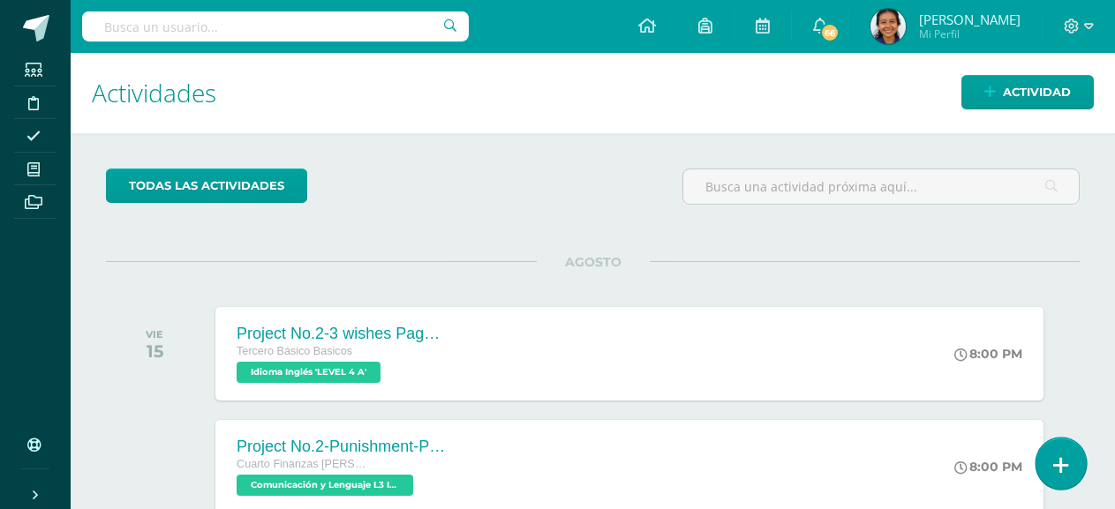
click at [1072, 470] on link at bounding box center [1061, 463] width 50 height 51
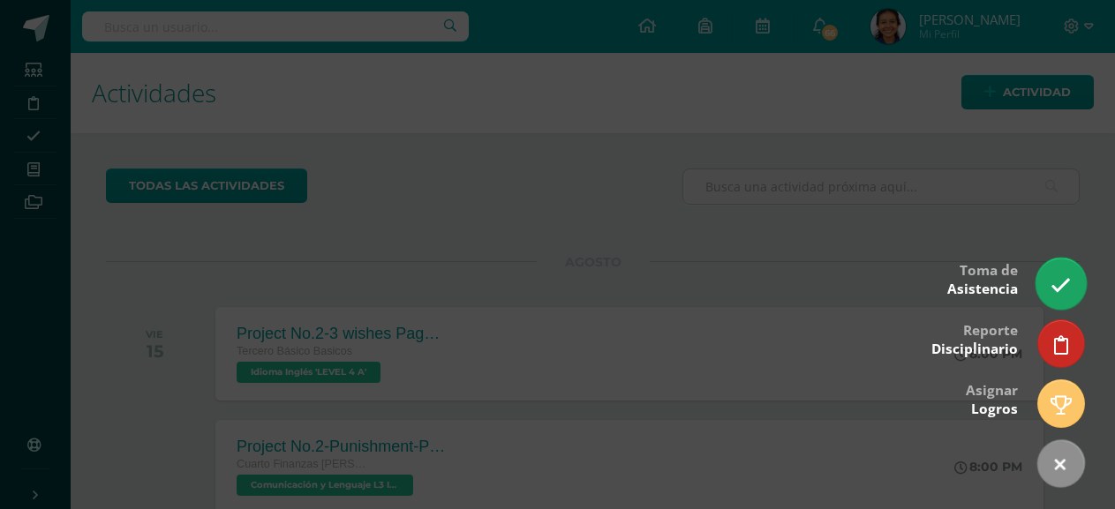
click at [1063, 273] on link at bounding box center [1061, 283] width 50 height 51
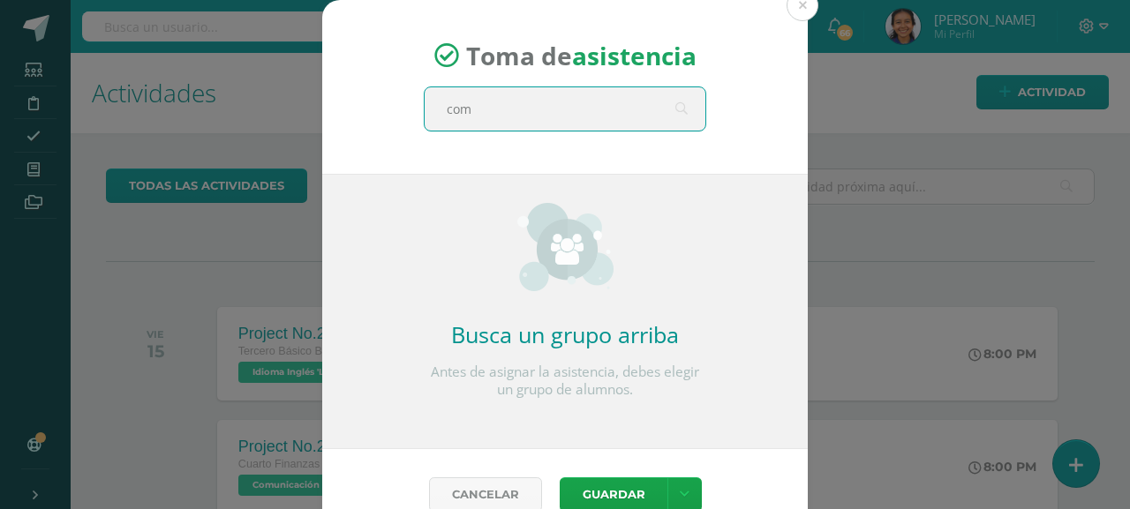
type input "comp"
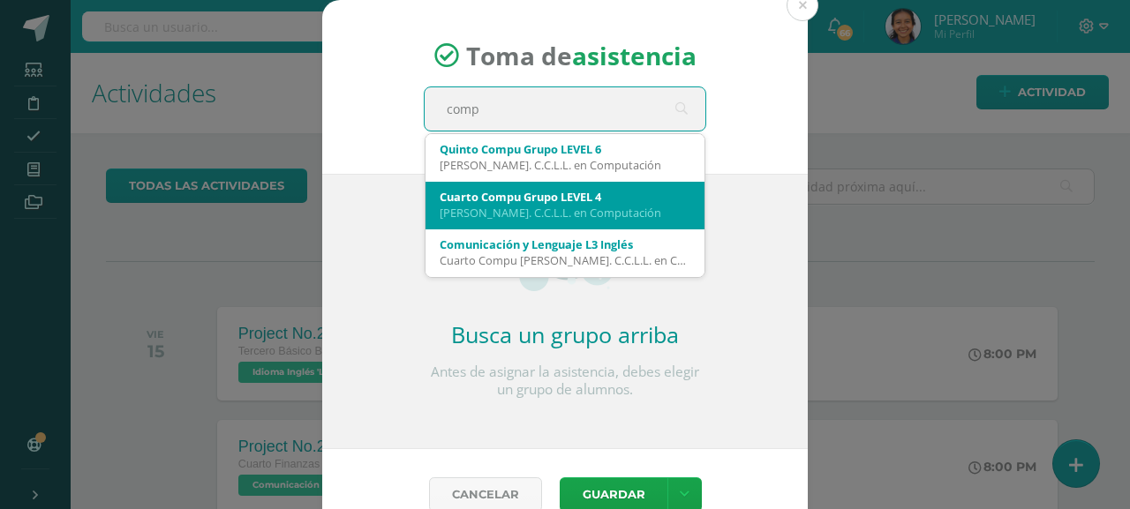
click at [571, 215] on div "[PERSON_NAME]. C.C.L.L. en Computación" at bounding box center [565, 213] width 251 height 16
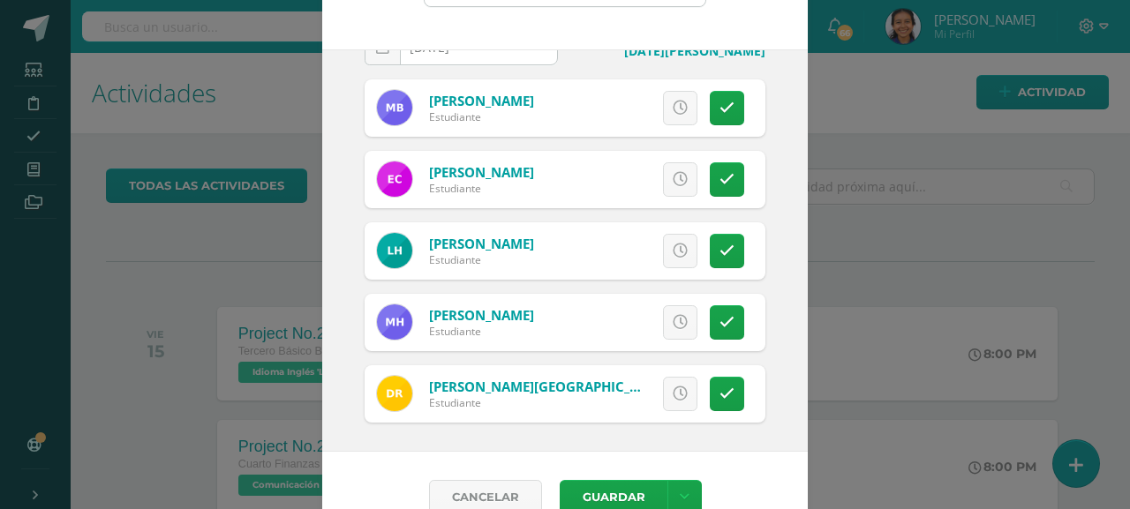
scroll to position [158, 0]
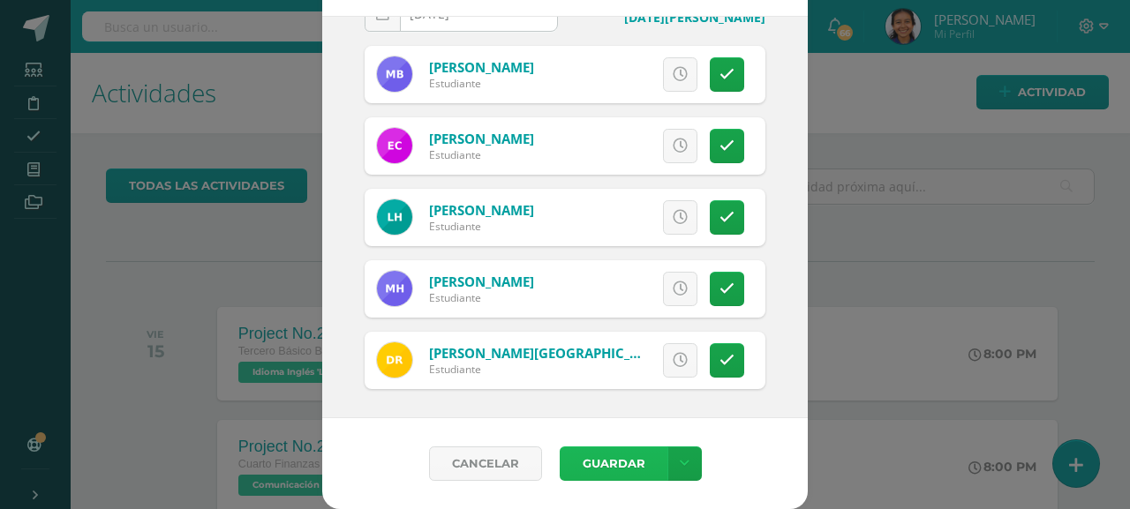
click at [587, 473] on button "Guardar" at bounding box center [614, 464] width 108 height 34
